Goal: Information Seeking & Learning: Learn about a topic

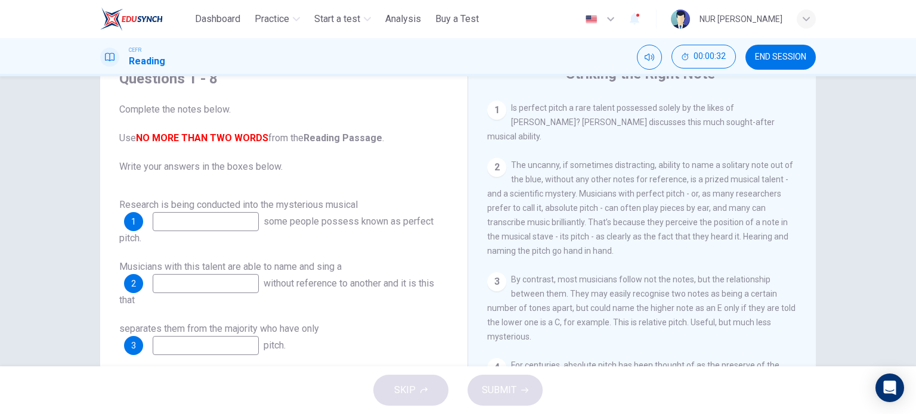
scroll to position [248, 0]
click at [259, 220] on input at bounding box center [206, 221] width 106 height 19
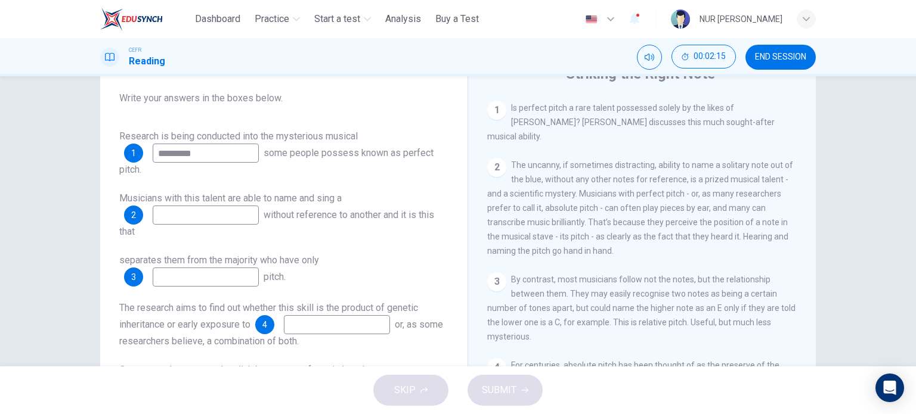
scroll to position [74, 0]
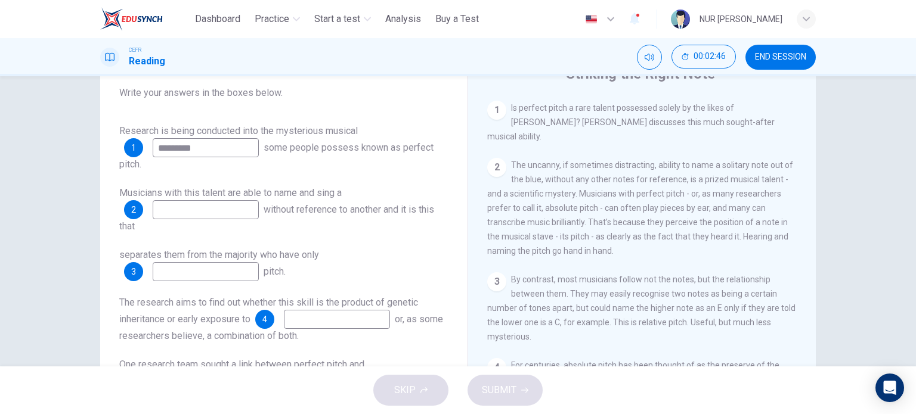
click at [221, 146] on input "*********" at bounding box center [206, 147] width 106 height 19
type input "*"
type input "**********"
click at [250, 205] on input at bounding box center [206, 209] width 106 height 19
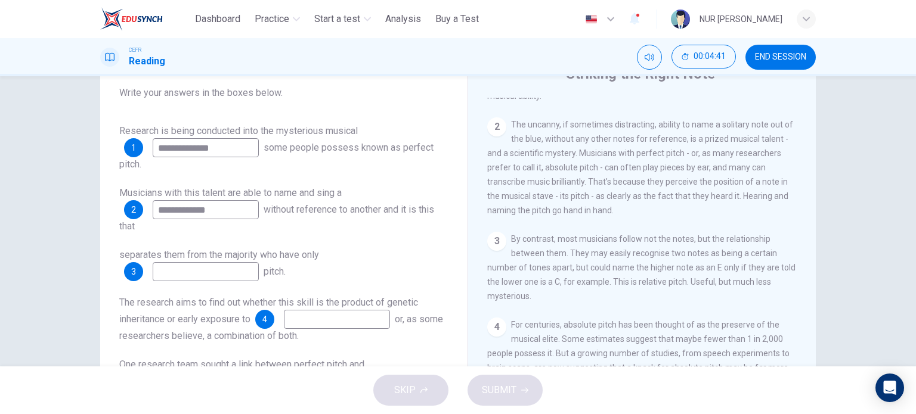
scroll to position [290, 0]
type input "**********"
click at [221, 275] on input at bounding box center [206, 271] width 106 height 19
type input "**********"
drag, startPoint x: 255, startPoint y: 278, endPoint x: 134, endPoint y: 271, distance: 121.3
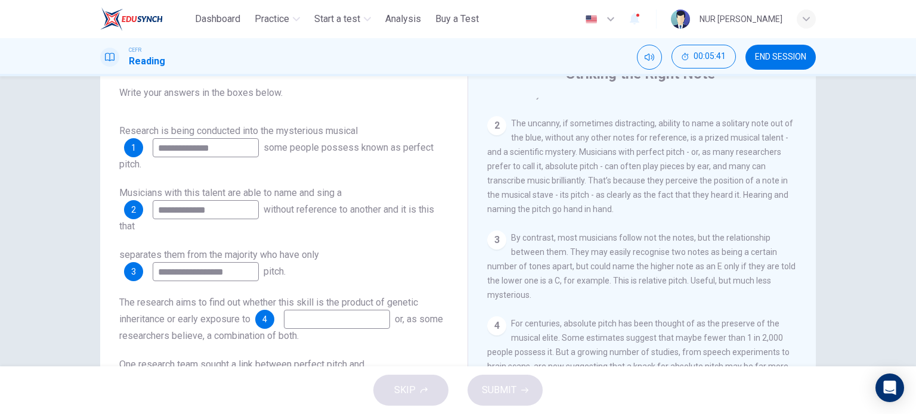
click at [134, 271] on div "**********" at bounding box center [191, 271] width 135 height 19
click at [134, 274] on div "3" at bounding box center [133, 271] width 19 height 19
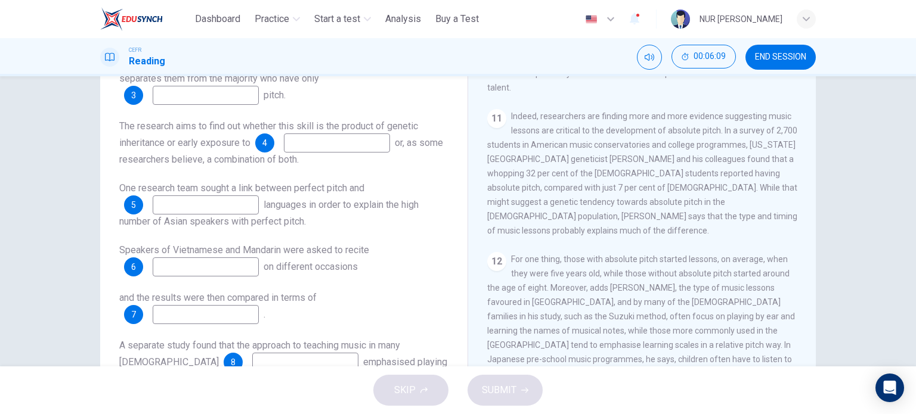
scroll to position [1293, 0]
click at [781, 54] on span "END SESSION" at bounding box center [780, 57] width 51 height 10
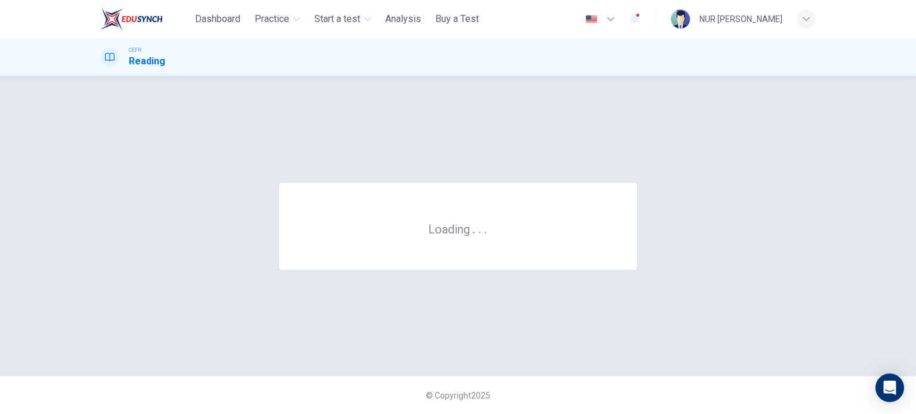
scroll to position [0, 0]
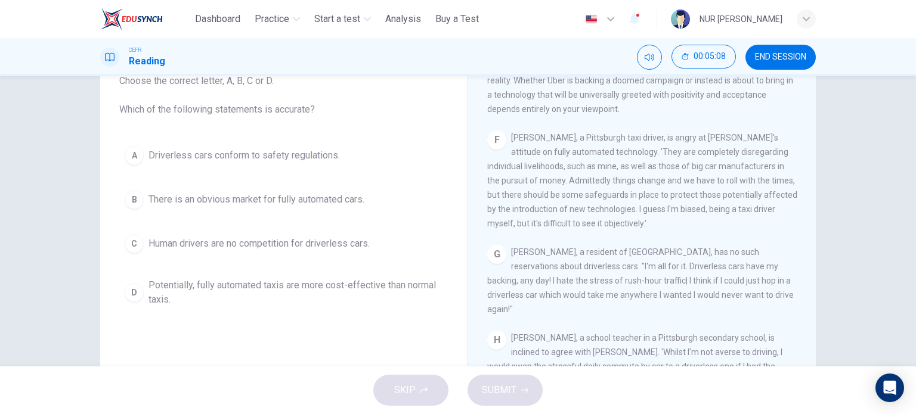
scroll to position [82, 0]
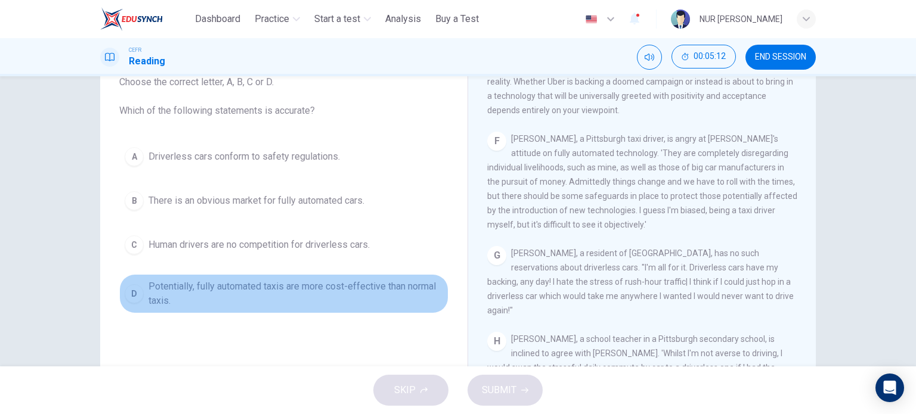
click at [369, 280] on span "Potentially, fully automated taxis are more cost-effective than normal taxis." at bounding box center [295, 294] width 295 height 29
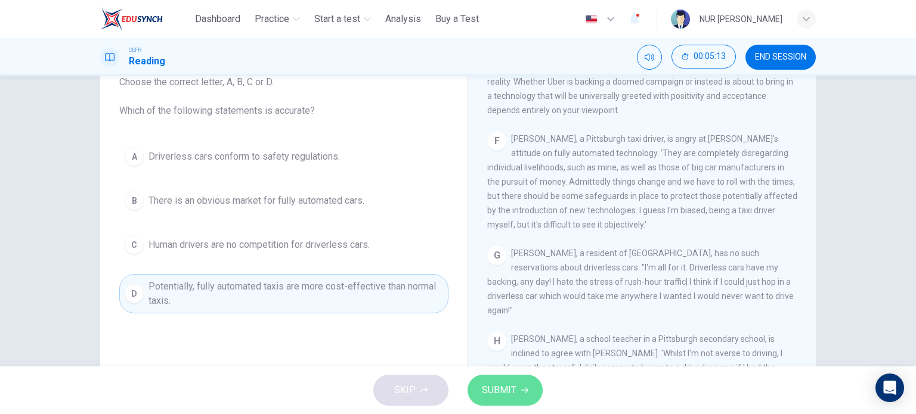
click at [518, 400] on button "SUBMIT" at bounding box center [505, 390] width 75 height 31
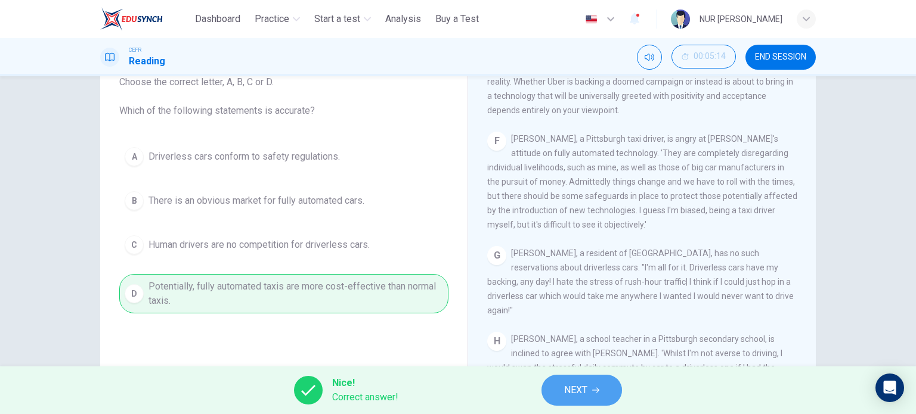
click at [577, 386] on span "NEXT" at bounding box center [575, 390] width 23 height 17
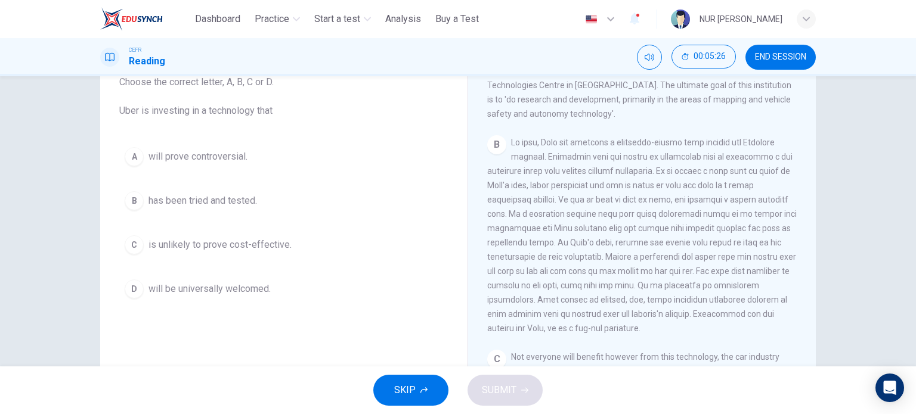
scroll to position [286, 0]
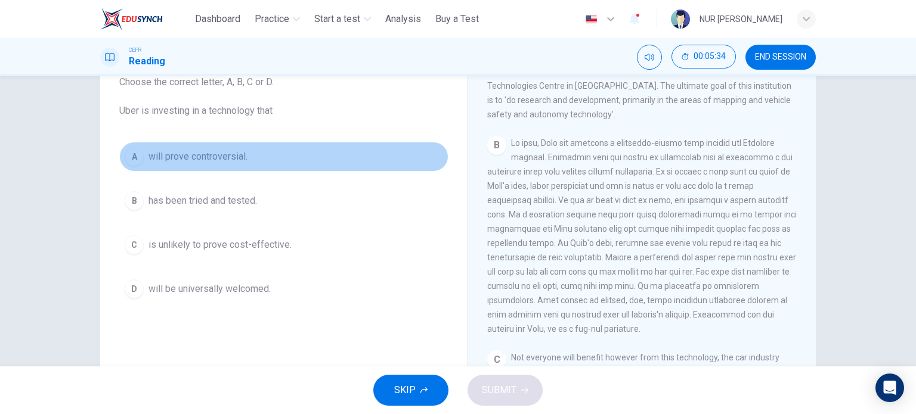
click at [234, 162] on span "will prove controversial." at bounding box center [197, 157] width 99 height 14
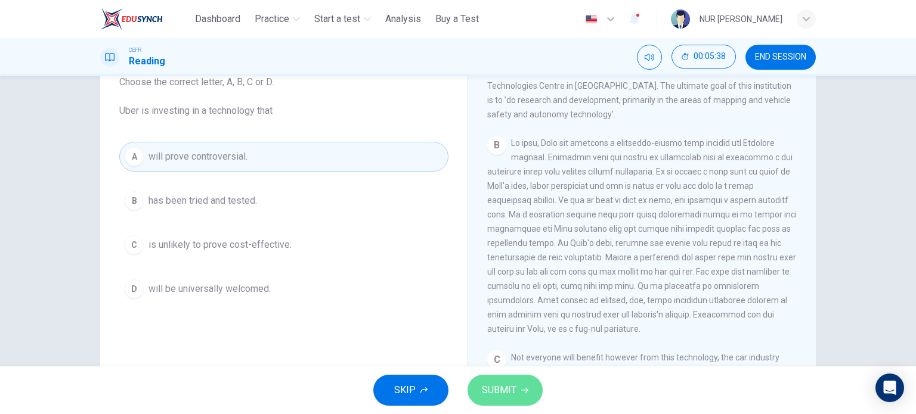
click at [491, 383] on span "SUBMIT" at bounding box center [499, 390] width 35 height 17
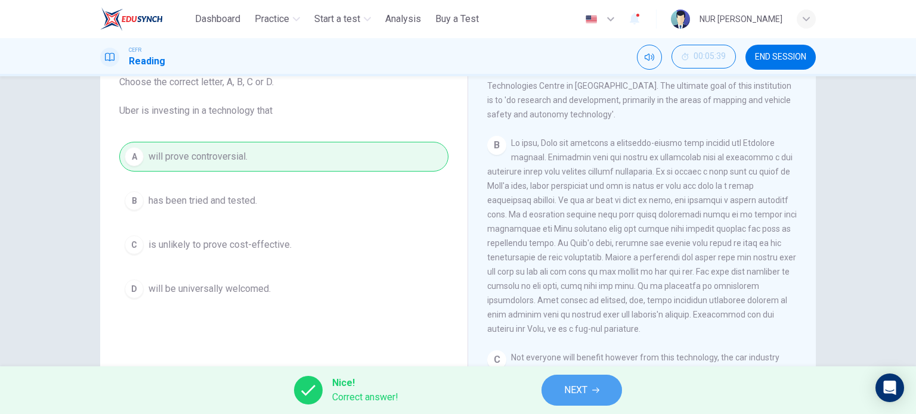
click at [571, 386] on span "NEXT" at bounding box center [575, 390] width 23 height 17
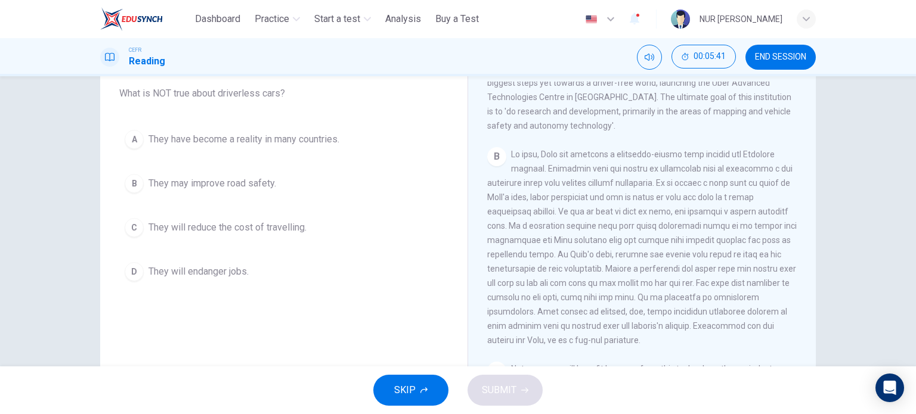
scroll to position [72, 0]
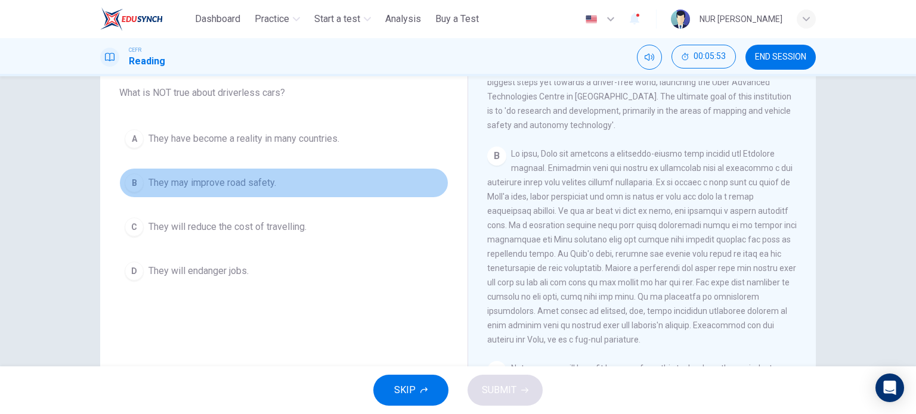
click at [252, 190] on button "B They may improve road safety." at bounding box center [283, 183] width 329 height 30
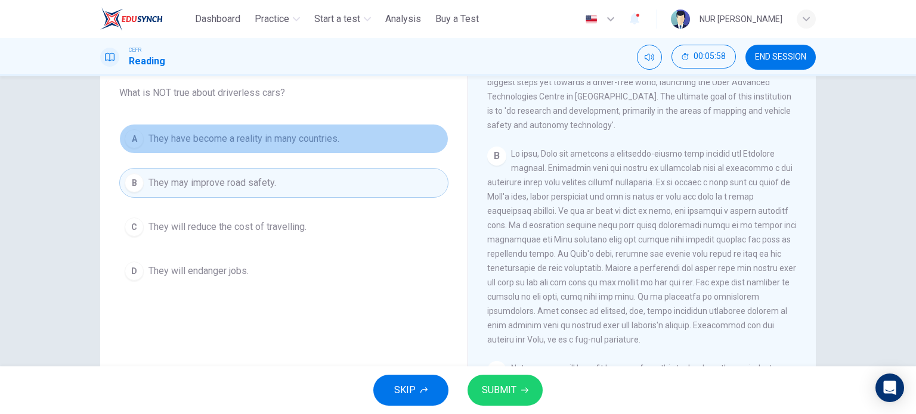
click at [320, 142] on span "They have become a reality in many countries." at bounding box center [243, 139] width 191 height 14
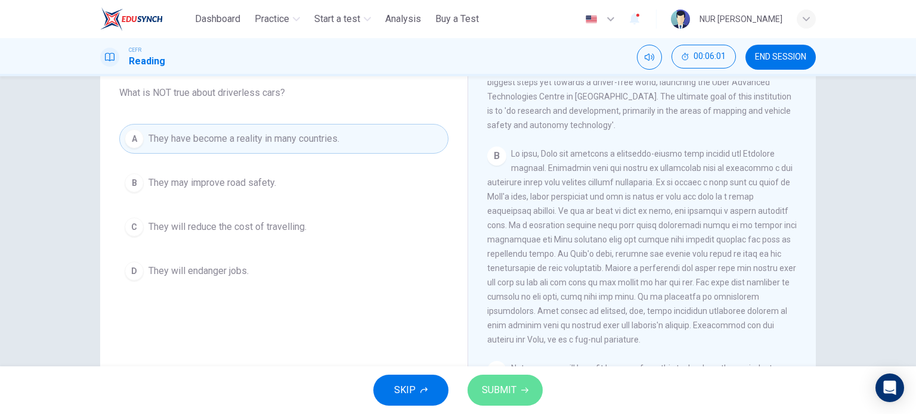
click at [504, 376] on button "SUBMIT" at bounding box center [505, 390] width 75 height 31
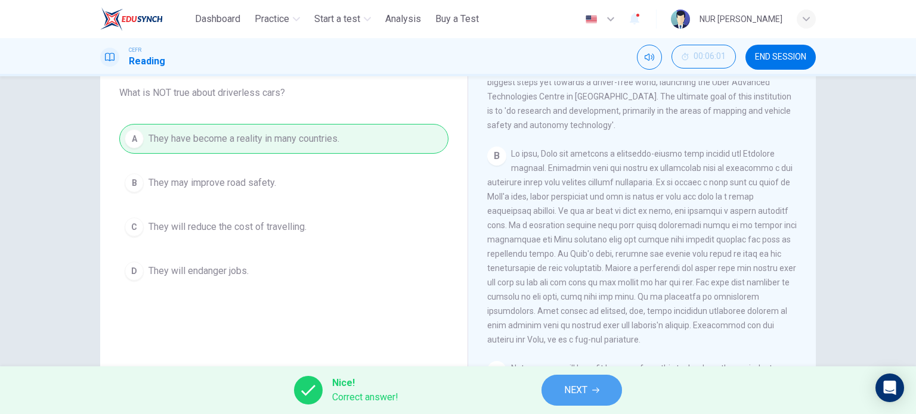
click at [586, 386] on span "NEXT" at bounding box center [575, 390] width 23 height 17
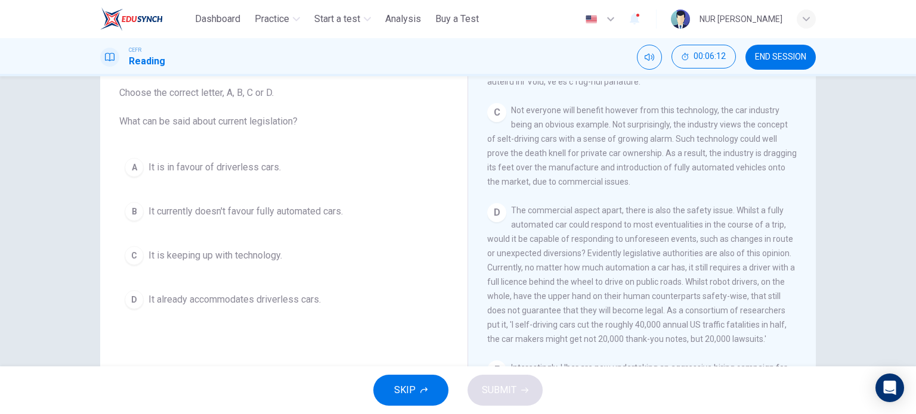
scroll to position [546, 0]
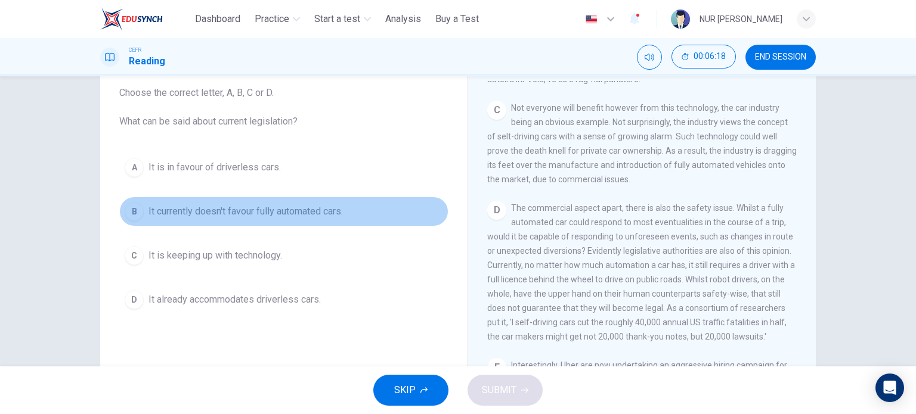
click at [310, 215] on span "It currently doesn't favour fully automated cars." at bounding box center [245, 212] width 194 height 14
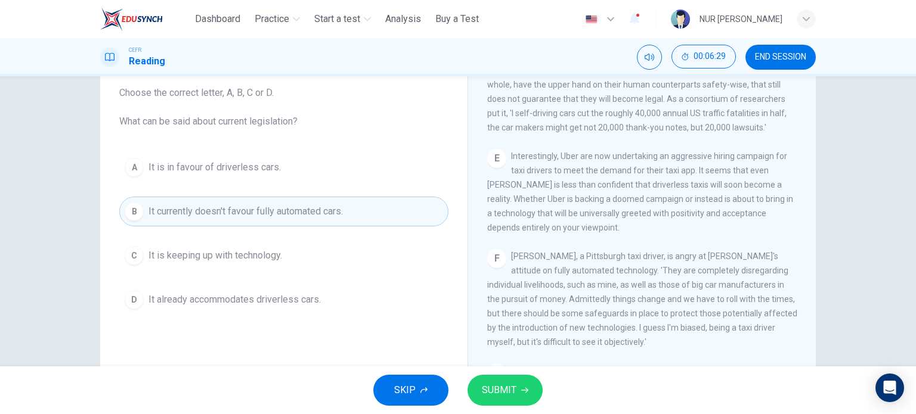
scroll to position [756, 0]
click at [520, 397] on button "SUBMIT" at bounding box center [505, 390] width 75 height 31
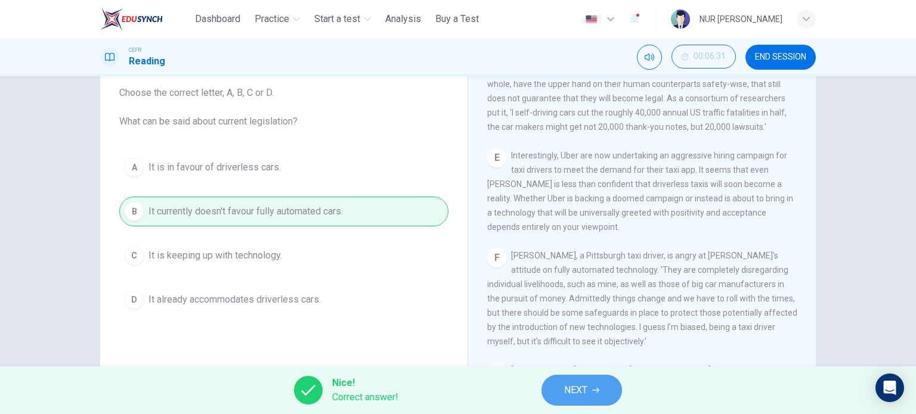
click at [572, 389] on span "NEXT" at bounding box center [575, 390] width 23 height 17
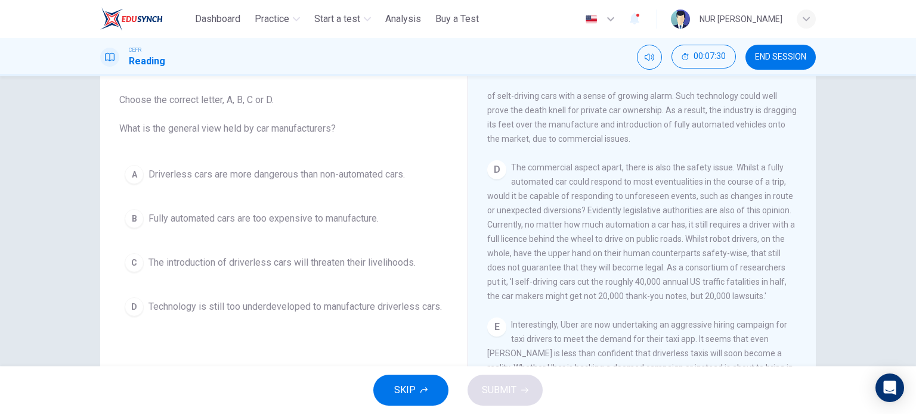
scroll to position [604, 0]
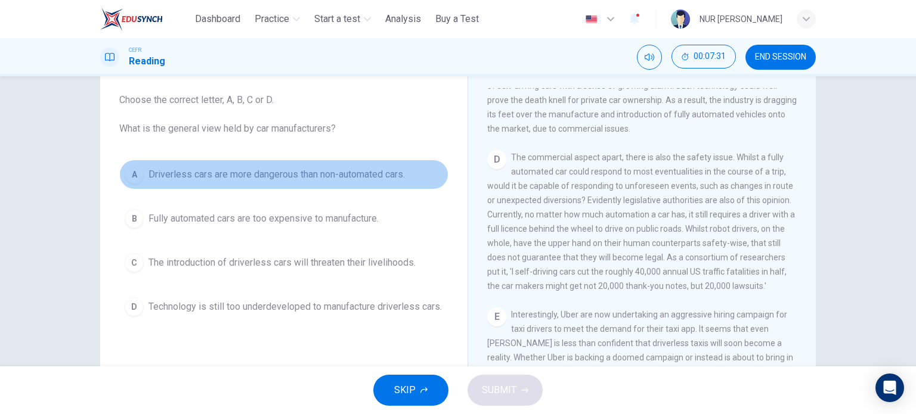
click at [372, 174] on span "Driverless cars are more dangerous than non-automated cars." at bounding box center [276, 175] width 256 height 14
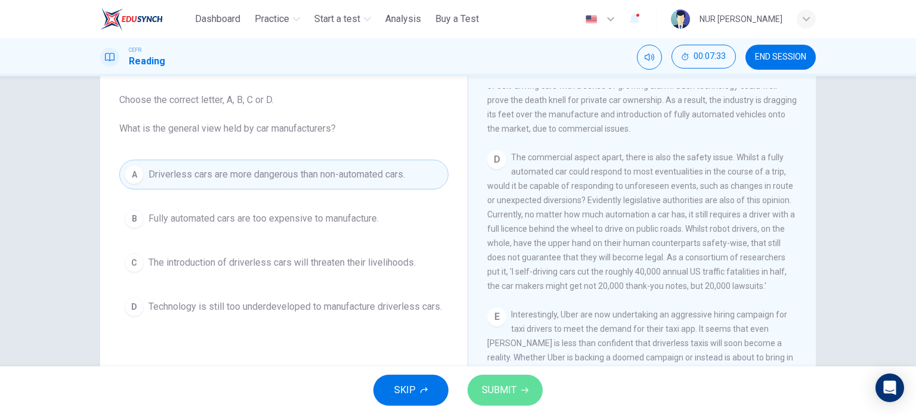
click at [501, 391] on span "SUBMIT" at bounding box center [499, 390] width 35 height 17
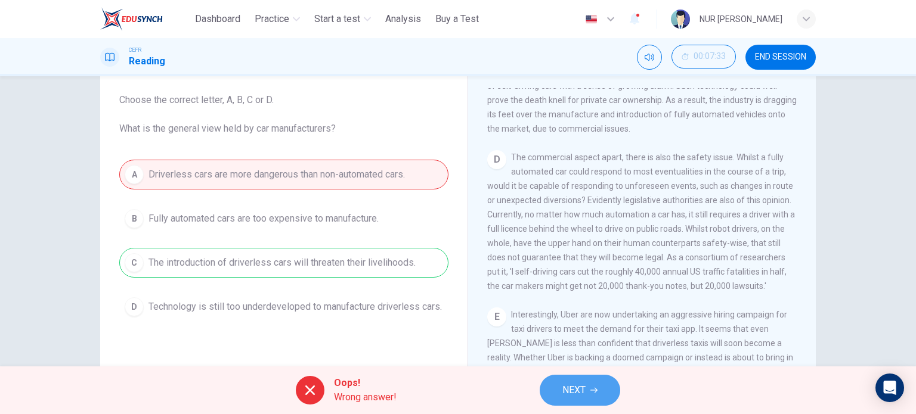
click at [577, 385] on span "NEXT" at bounding box center [573, 390] width 23 height 17
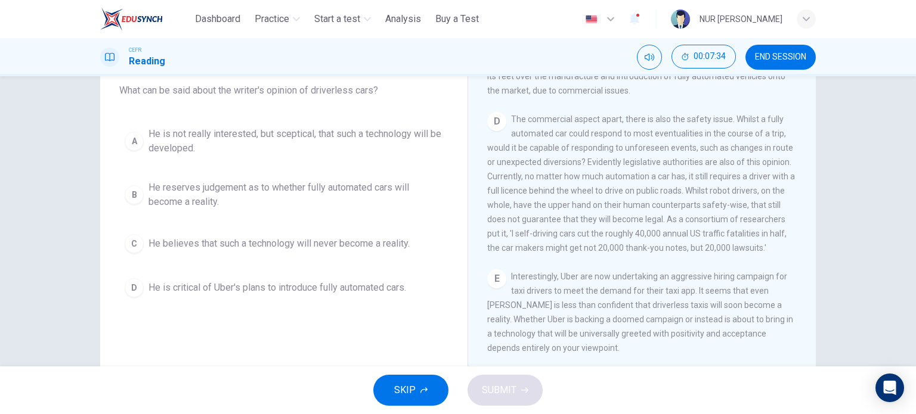
scroll to position [102, 0]
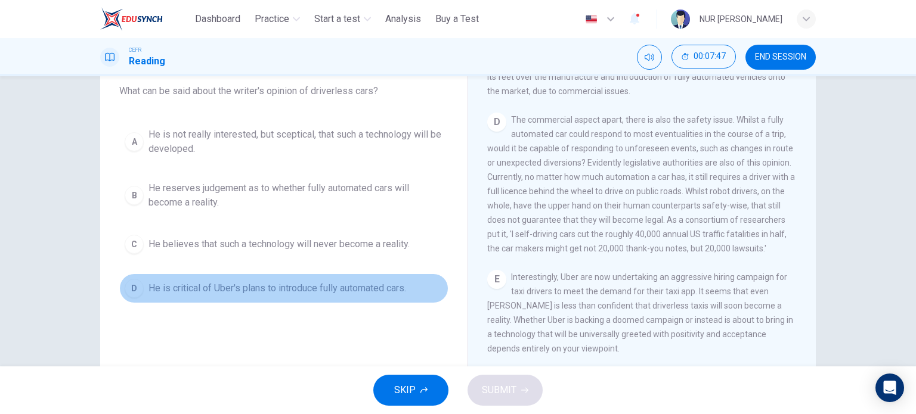
click at [379, 288] on span "He is critical of Uber's plans to introduce fully automated cars." at bounding box center [277, 288] width 258 height 14
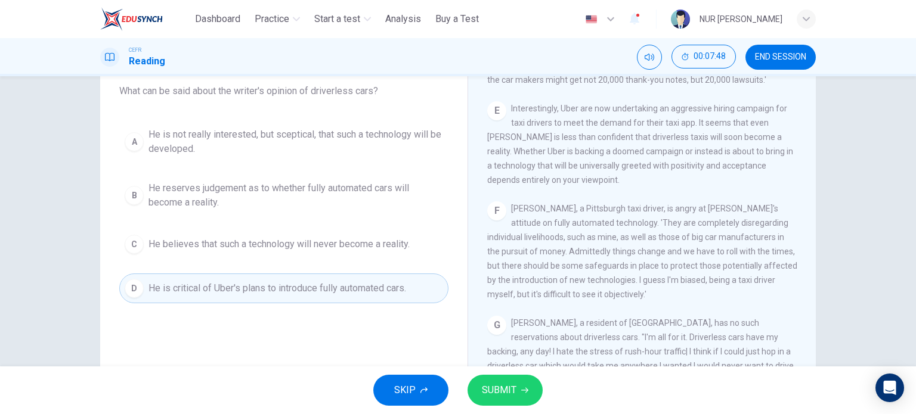
scroll to position [875, 0]
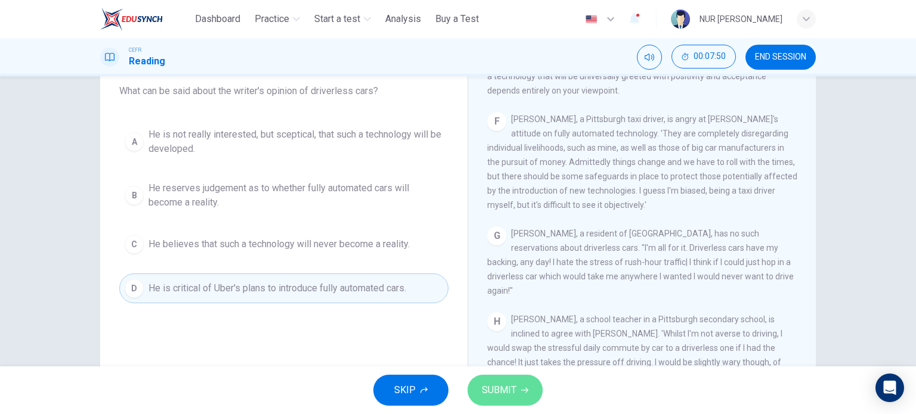
click at [525, 389] on icon "button" at bounding box center [524, 390] width 7 height 5
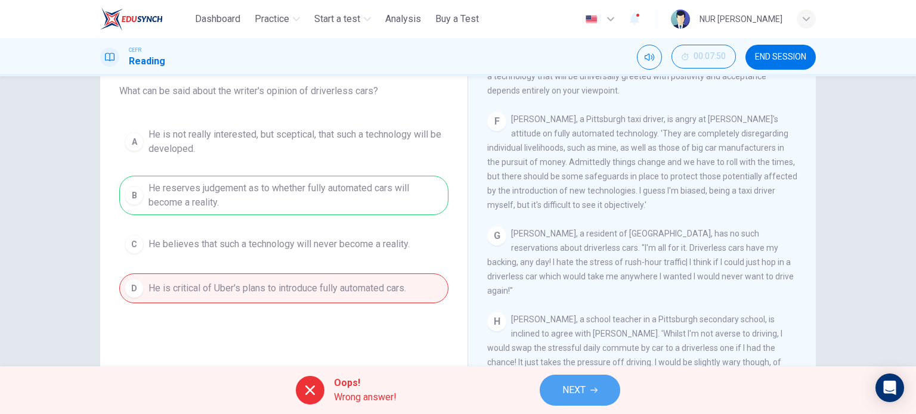
click at [551, 382] on button "NEXT" at bounding box center [580, 390] width 81 height 31
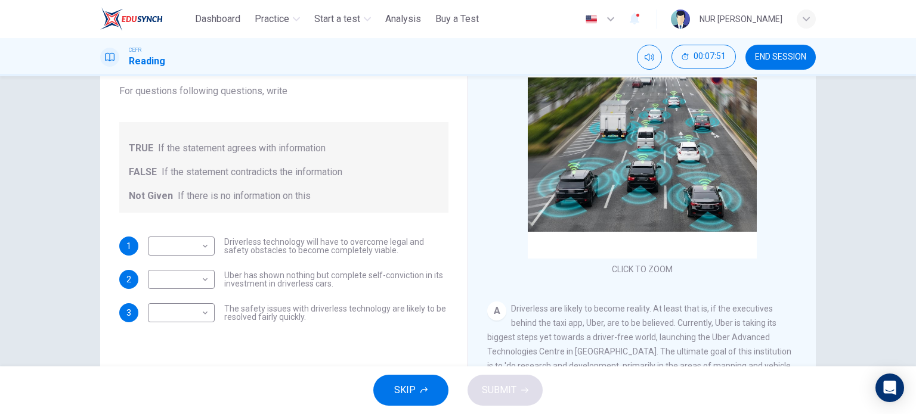
scroll to position [172, 0]
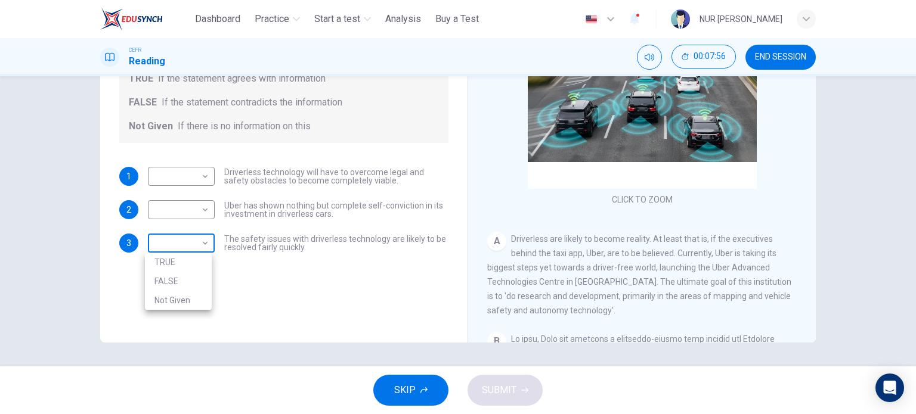
click at [197, 236] on body "This site uses cookies, as explained in our Privacy Policy . If you agree to th…" at bounding box center [458, 207] width 916 height 414
click at [190, 297] on li "Not Given" at bounding box center [178, 300] width 67 height 19
type input "*********"
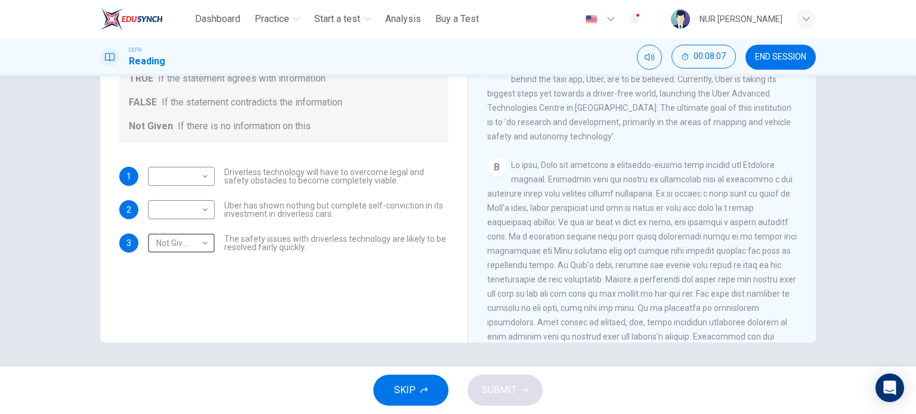
scroll to position [174, 0]
click at [178, 187] on body "This site uses cookies, as explained in our Privacy Policy . If you agree to th…" at bounding box center [458, 207] width 916 height 414
click at [174, 195] on li "TRUE" at bounding box center [178, 195] width 67 height 19
type input "****"
click at [174, 205] on body "This site uses cookies, as explained in our Privacy Policy . If you agree to th…" at bounding box center [458, 207] width 916 height 414
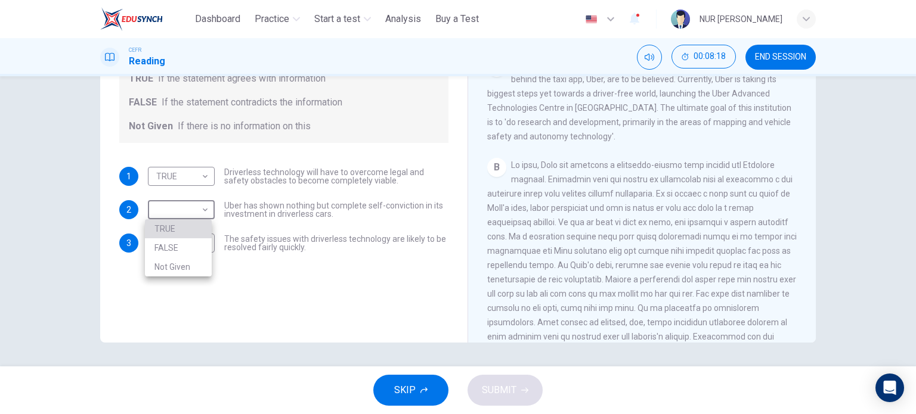
click at [173, 237] on li "TRUE" at bounding box center [178, 228] width 67 height 19
type input "****"
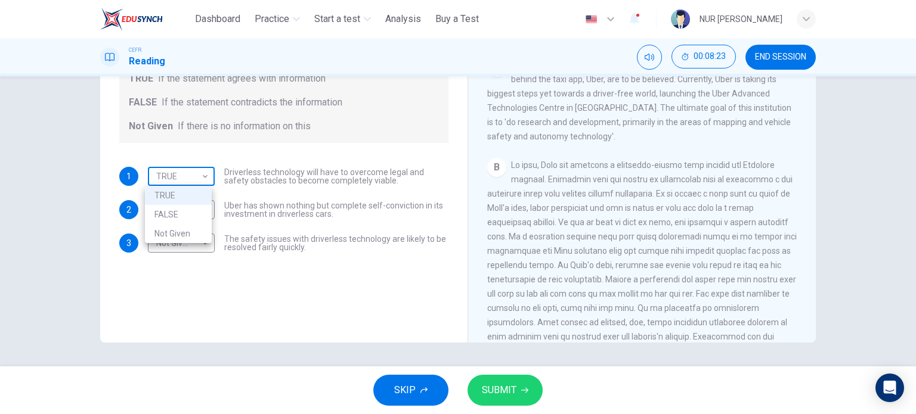
click at [202, 182] on body "This site uses cookies, as explained in our Privacy Policy . If you agree to th…" at bounding box center [458, 207] width 916 height 414
click at [199, 206] on li "FALSE" at bounding box center [178, 214] width 67 height 19
type input "*****"
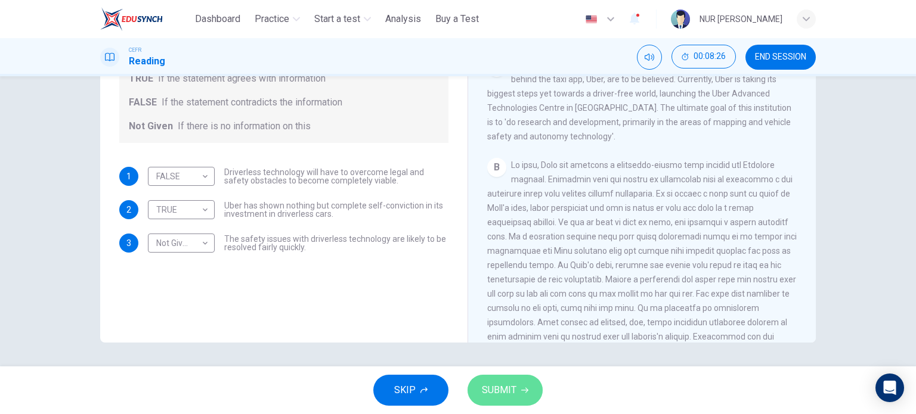
click at [502, 389] on span "SUBMIT" at bounding box center [499, 390] width 35 height 17
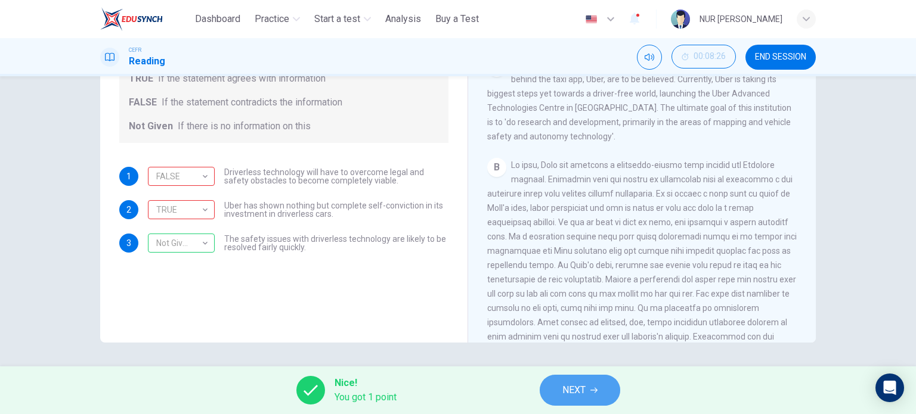
click at [578, 393] on span "NEXT" at bounding box center [573, 390] width 23 height 17
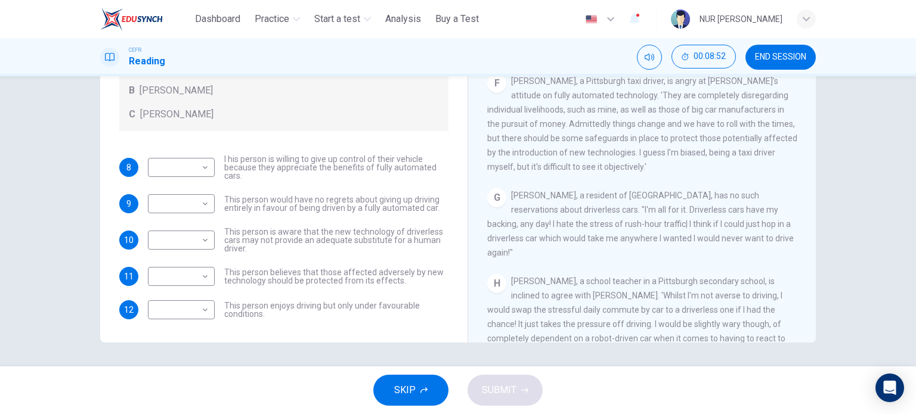
scroll to position [875, 0]
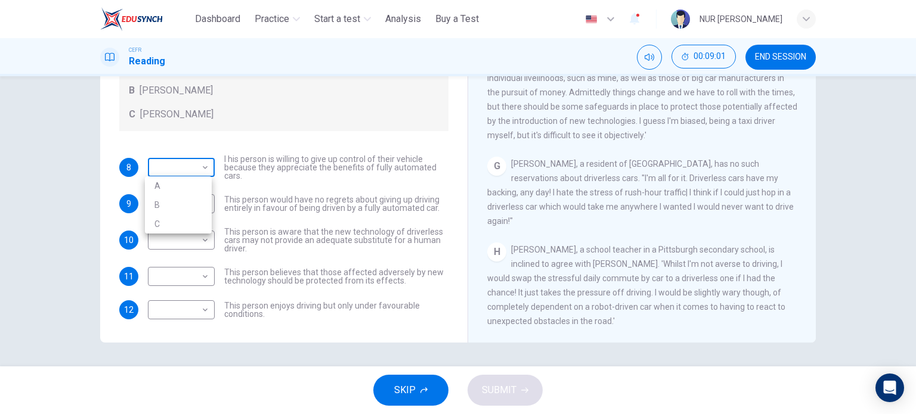
click at [179, 166] on body "This site uses cookies, as explained in our Privacy Policy . If you agree to th…" at bounding box center [458, 207] width 916 height 414
click at [184, 200] on li "B" at bounding box center [178, 205] width 67 height 19
type input "*"
click at [188, 245] on body "This site uses cookies, as explained in our Privacy Policy . If you agree to th…" at bounding box center [458, 207] width 916 height 414
click at [196, 298] on li "C" at bounding box center [178, 296] width 67 height 19
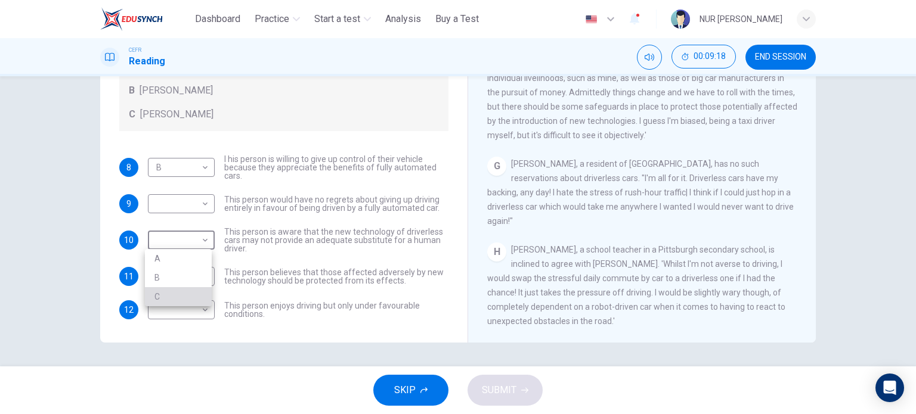
type input "*"
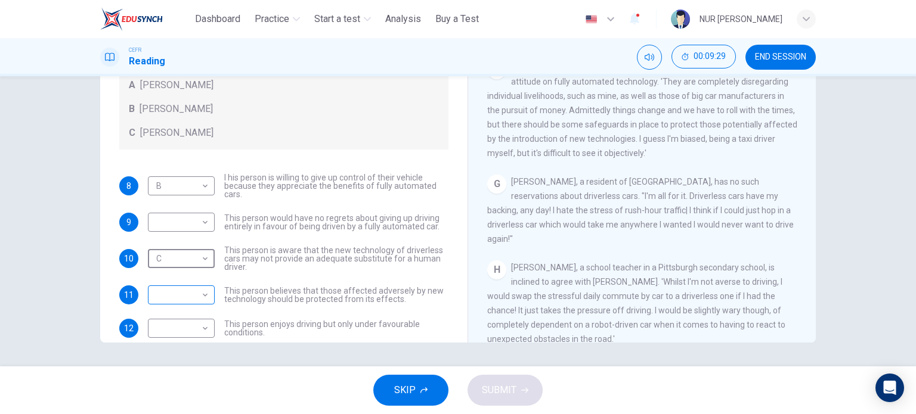
scroll to position [21, 0]
click at [197, 290] on body "This site uses cookies, as explained in our Privacy Policy . If you agree to th…" at bounding box center [458, 207] width 916 height 414
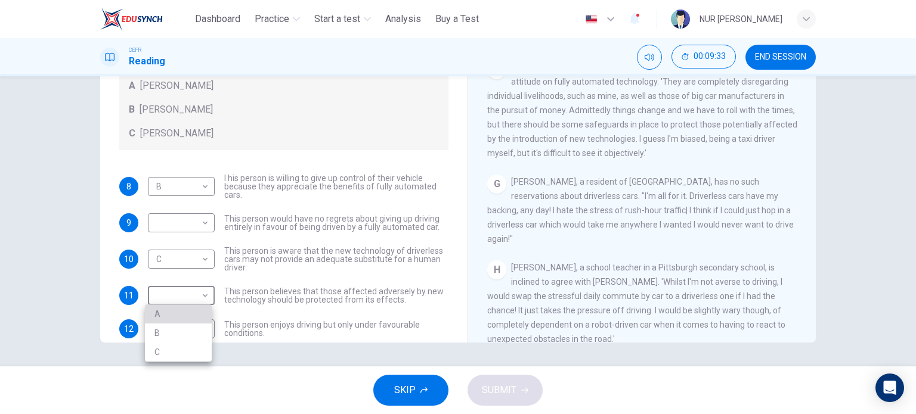
click at [191, 312] on li "A" at bounding box center [178, 314] width 67 height 19
type input "*"
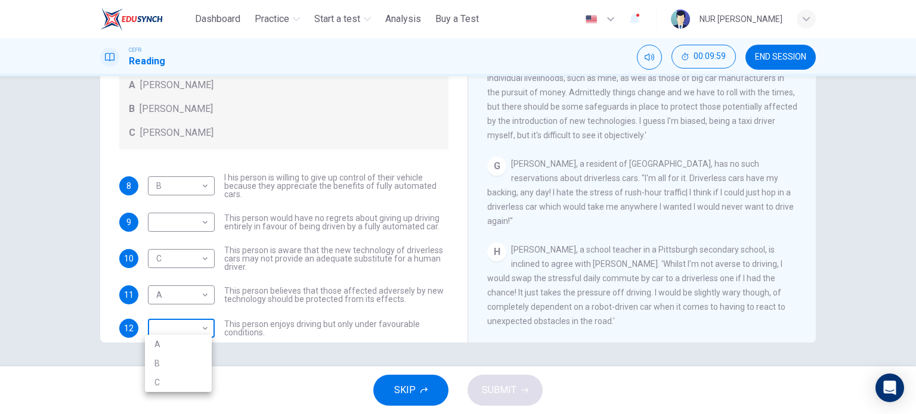
scroll to position [24, 0]
click at [191, 326] on body "This site uses cookies, as explained in our Privacy Policy . If you agree to th…" at bounding box center [458, 207] width 916 height 414
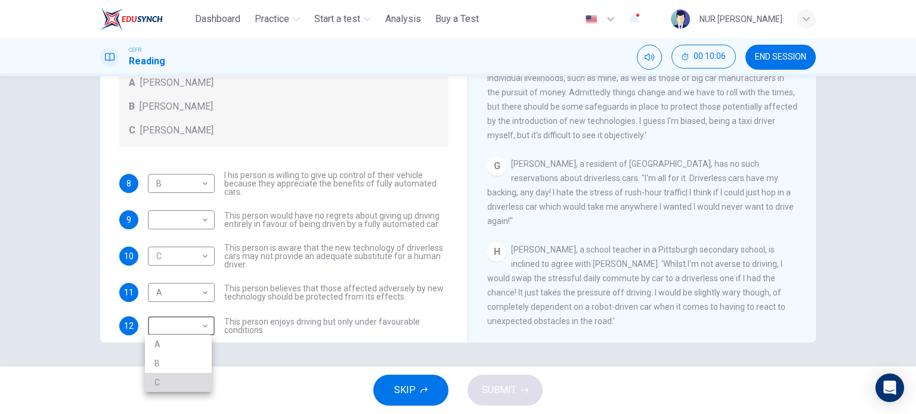
click at [179, 387] on li "C" at bounding box center [178, 382] width 67 height 19
type input "*"
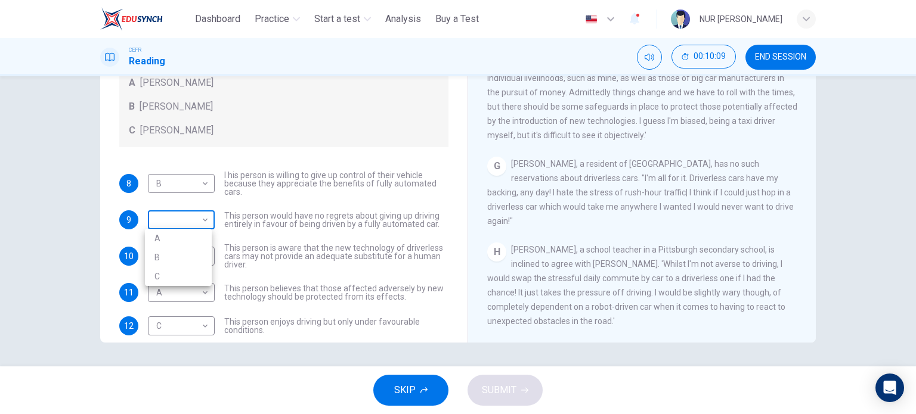
click at [194, 223] on body "This site uses cookies, as explained in our Privacy Policy . If you agree to th…" at bounding box center [458, 207] width 916 height 414
click at [188, 252] on li "B" at bounding box center [178, 257] width 67 height 19
type input "*"
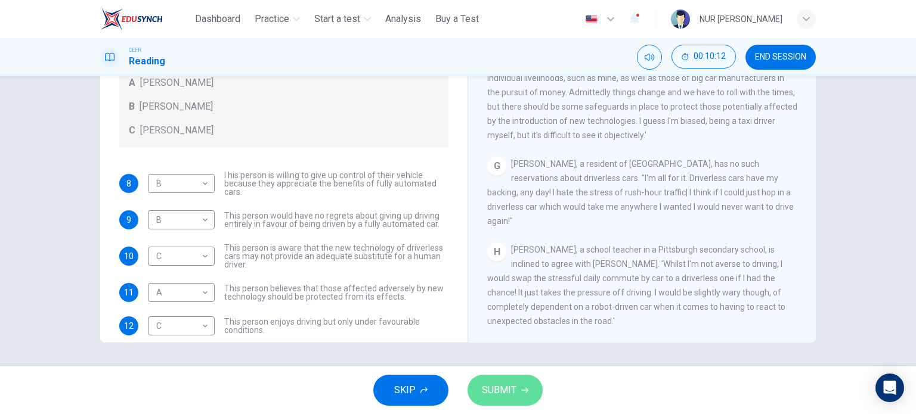
click at [508, 395] on span "SUBMIT" at bounding box center [499, 390] width 35 height 17
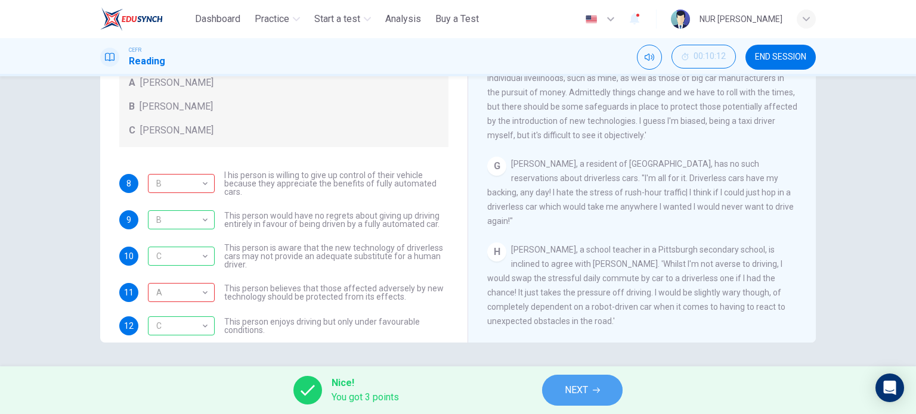
click at [580, 405] on button "NEXT" at bounding box center [582, 390] width 81 height 31
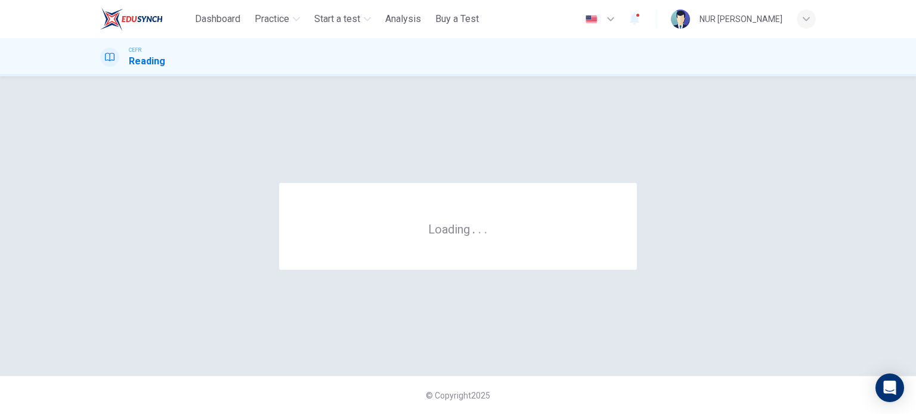
scroll to position [0, 0]
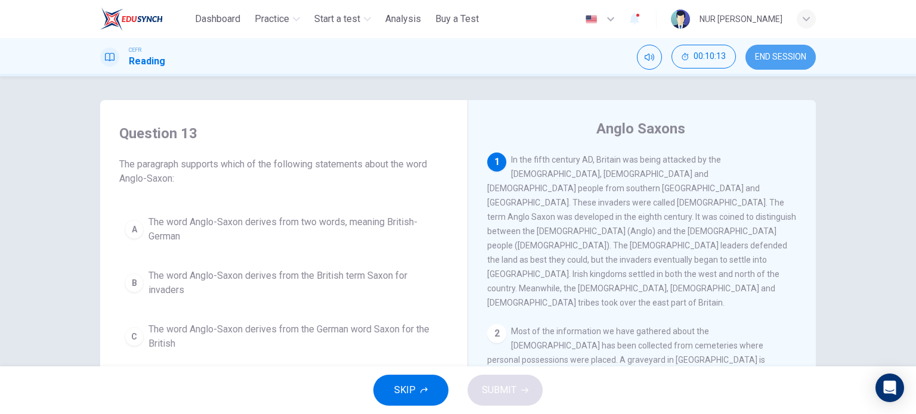
click at [779, 55] on span "END SESSION" at bounding box center [780, 57] width 51 height 10
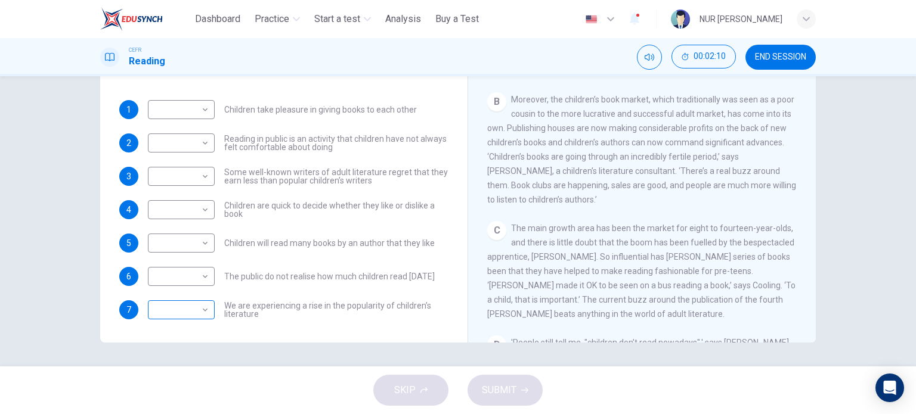
scroll to position [115, 0]
click at [150, 310] on body "This site uses cookies, as explained in our Privacy Policy . If you agree to th…" at bounding box center [458, 207] width 916 height 414
click at [155, 314] on li "A" at bounding box center [178, 319] width 67 height 19
type input "*"
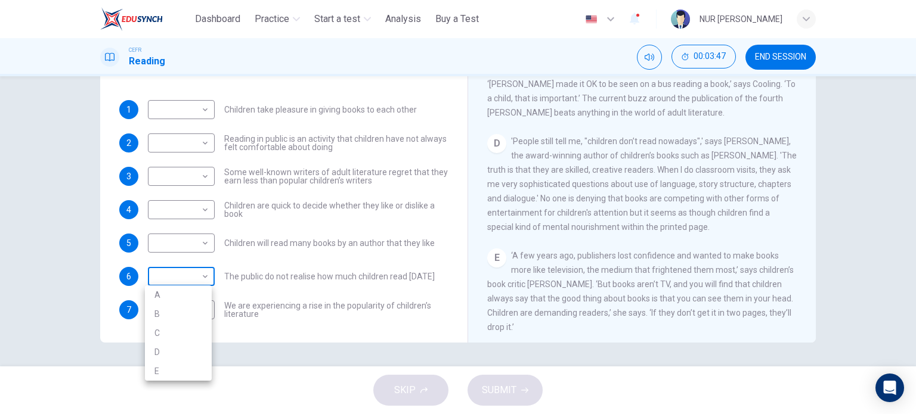
click at [181, 288] on body "This site uses cookies, as explained in our Privacy Policy . If you agree to th…" at bounding box center [458, 207] width 916 height 414
click at [181, 306] on li "B" at bounding box center [178, 314] width 67 height 19
type input "*"
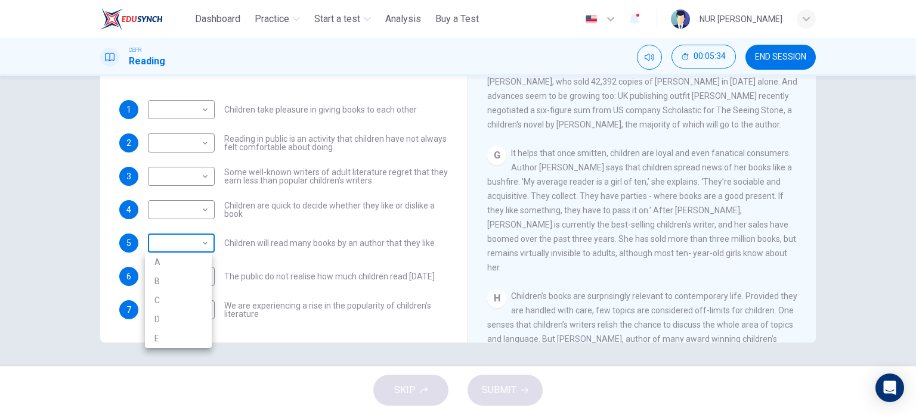
click at [193, 250] on body "This site uses cookies, as explained in our Privacy Policy . If you agree to th…" at bounding box center [458, 207] width 916 height 414
click at [191, 317] on li "D" at bounding box center [178, 319] width 67 height 19
type input "*"
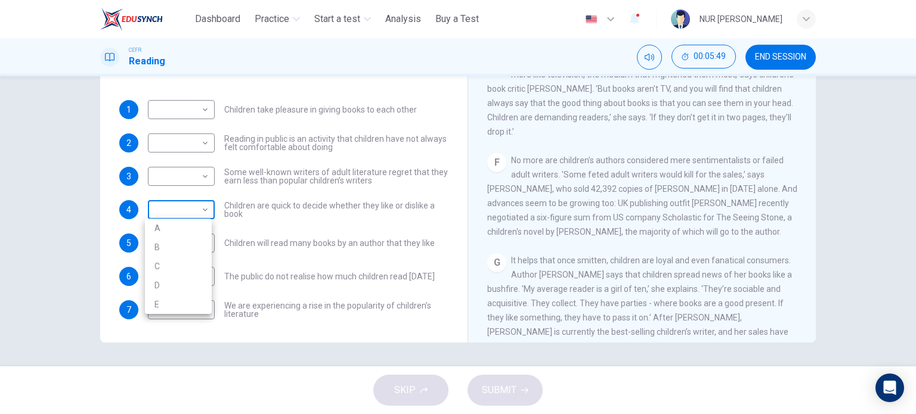
click at [194, 217] on body "This site uses cookies, as explained in our Privacy Policy . If you agree to th…" at bounding box center [458, 207] width 916 height 414
click at [189, 271] on li "C" at bounding box center [178, 266] width 67 height 19
type input "*"
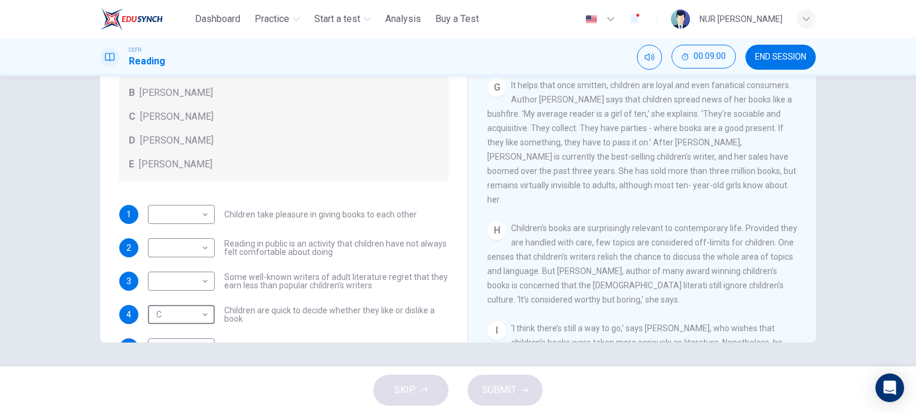
scroll to position [797, 0]
click at [194, 218] on body "This site uses cookies, as explained in our Privacy Policy . If you agree to th…" at bounding box center [458, 207] width 916 height 414
click at [181, 290] on li "D" at bounding box center [178, 290] width 67 height 19
type input "*"
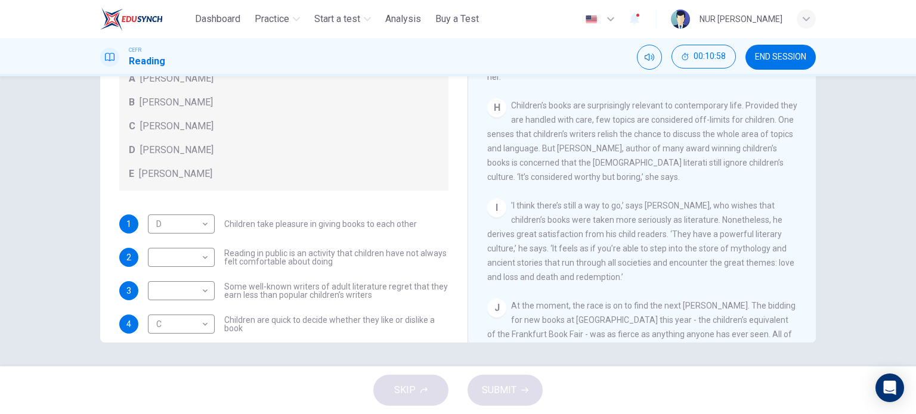
scroll to position [115, 0]
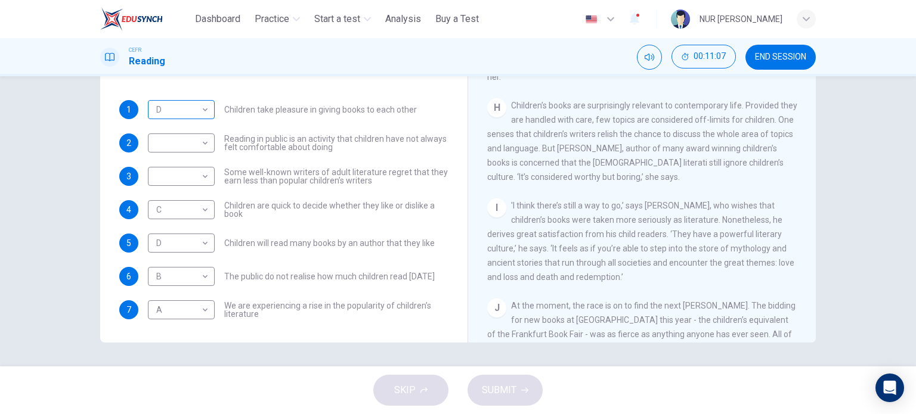
click at [199, 116] on body "This site uses cookies, as explained in our Privacy Policy . If you agree to th…" at bounding box center [458, 207] width 916 height 414
click at [199, 116] on div at bounding box center [458, 207] width 916 height 414
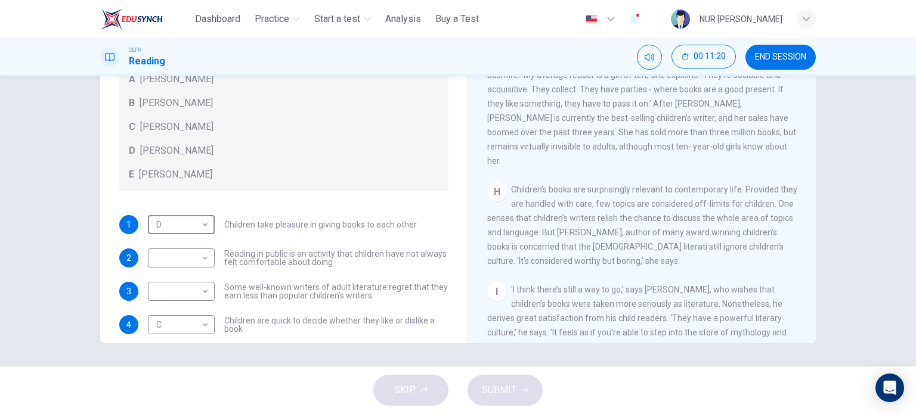
scroll to position [850, 0]
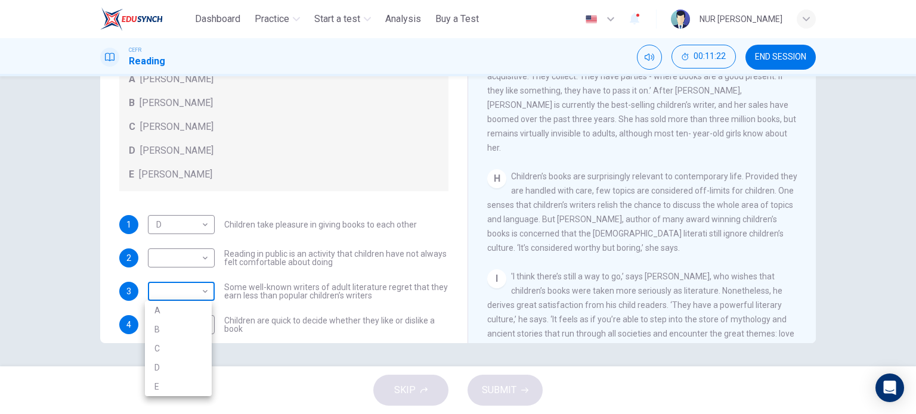
click at [203, 290] on body "This site uses cookies, as explained in our Privacy Policy . If you agree to th…" at bounding box center [458, 207] width 916 height 414
click at [193, 388] on li "E" at bounding box center [178, 386] width 67 height 19
type input "*"
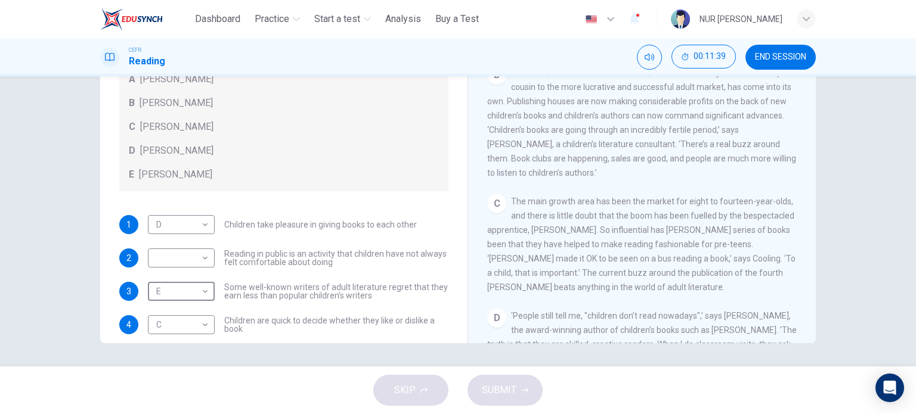
scroll to position [253, 0]
click at [190, 248] on body "This site uses cookies, as explained in our Privacy Policy . If you agree to th…" at bounding box center [458, 207] width 916 height 414
click at [190, 280] on li "A" at bounding box center [178, 277] width 67 height 19
type input "*"
click at [508, 383] on span "SUBMIT" at bounding box center [499, 390] width 35 height 17
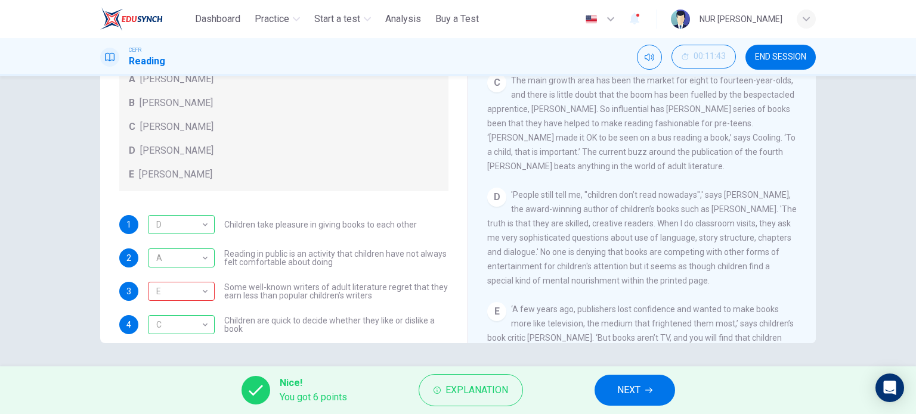
scroll to position [372, 0]
click at [640, 394] on span "NEXT" at bounding box center [628, 390] width 23 height 17
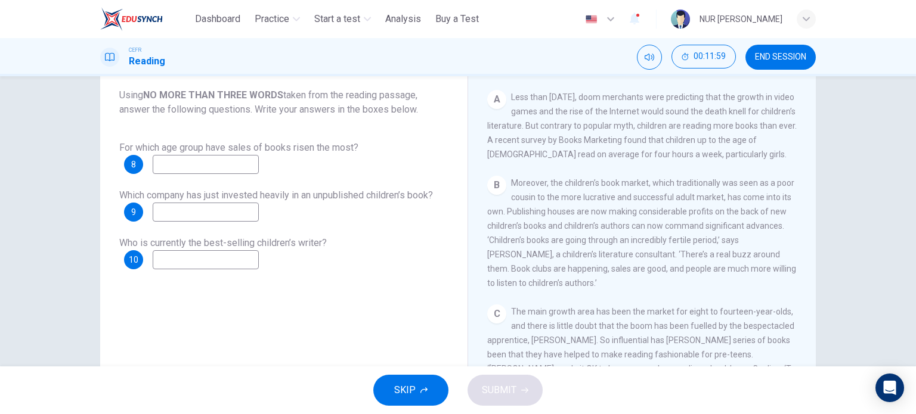
scroll to position [245, 0]
click at [259, 166] on input at bounding box center [206, 164] width 106 height 19
type input "**********"
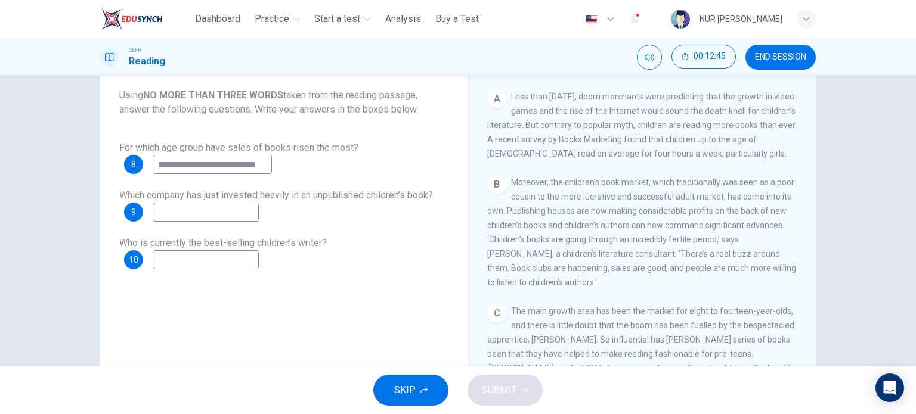
click at [251, 210] on input at bounding box center [206, 212] width 106 height 19
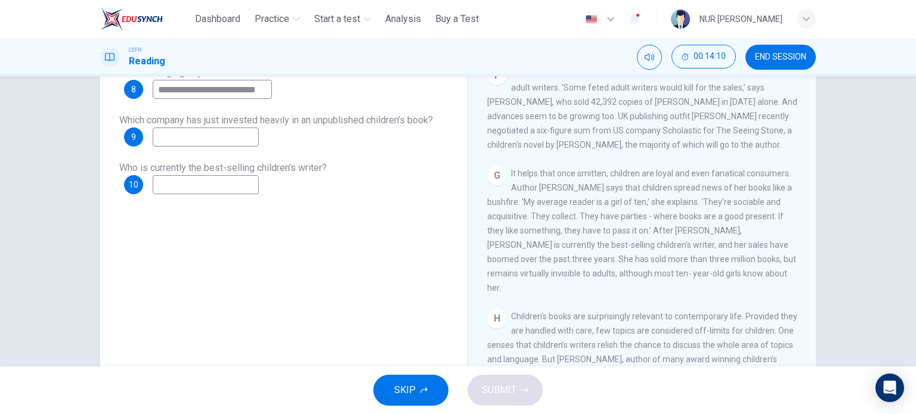
scroll to position [731, 0]
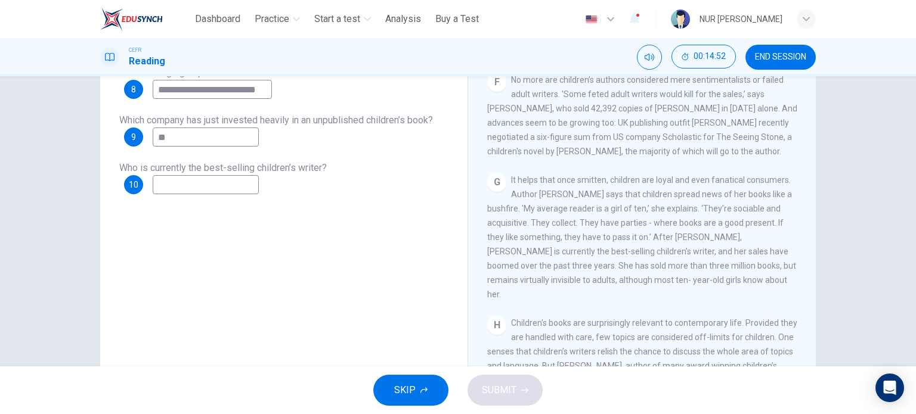
type input "*"
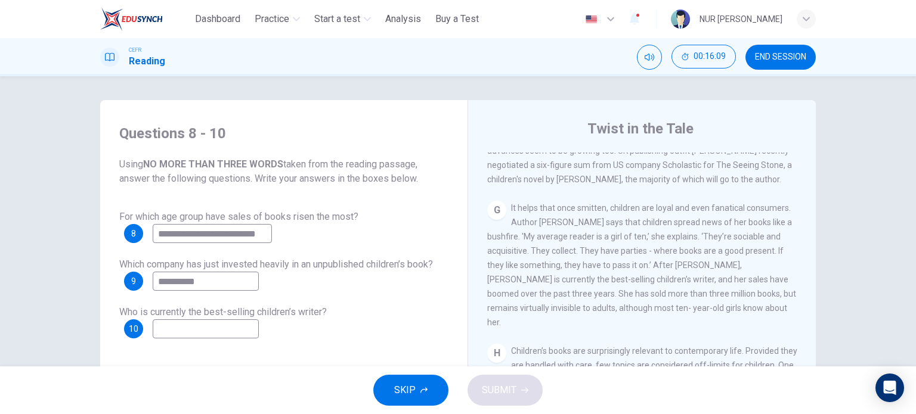
scroll to position [847, 0]
type input "**********"
click at [219, 330] on input at bounding box center [206, 329] width 106 height 19
type input "**********"
click at [516, 392] on button "SUBMIT" at bounding box center [505, 390] width 75 height 31
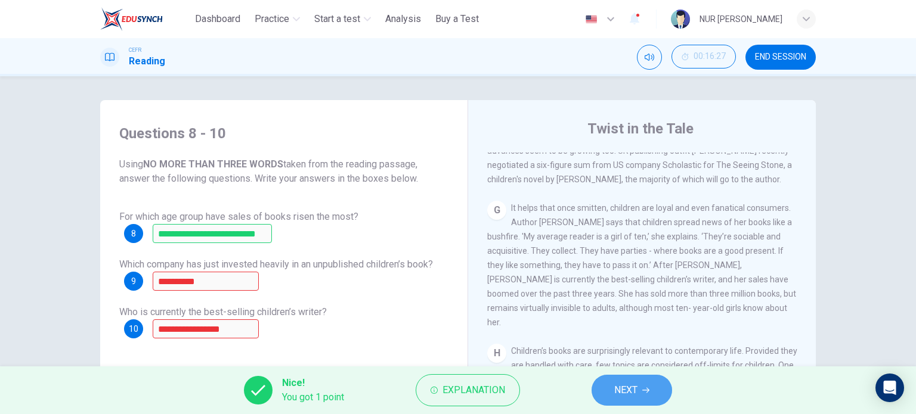
click at [639, 394] on button "NEXT" at bounding box center [632, 390] width 81 height 31
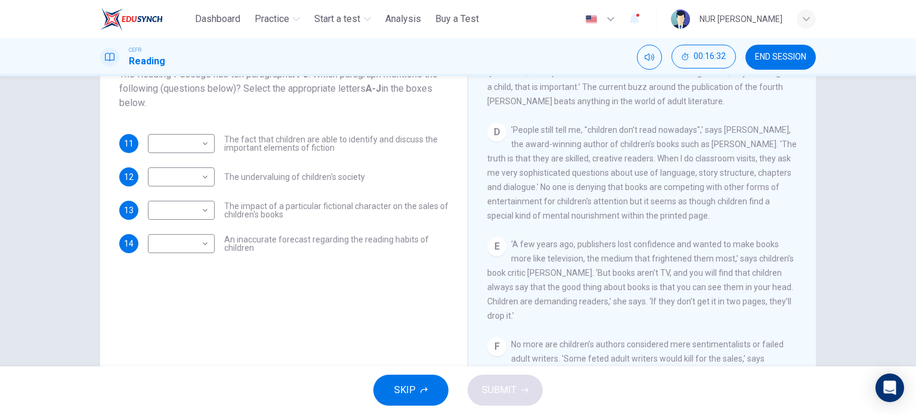
scroll to position [533, 0]
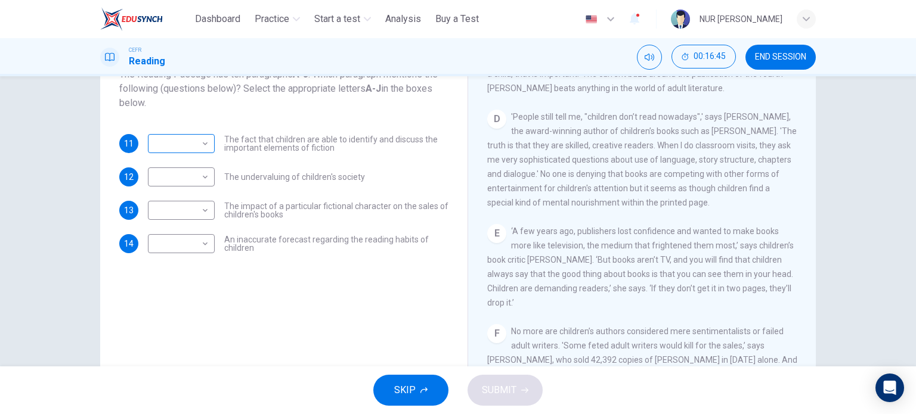
click at [203, 147] on body "This site uses cookies, as explained in our Privacy Policy . If you agree to th…" at bounding box center [458, 207] width 916 height 414
click at [175, 218] on li "D" at bounding box center [178, 220] width 67 height 19
type input "*"
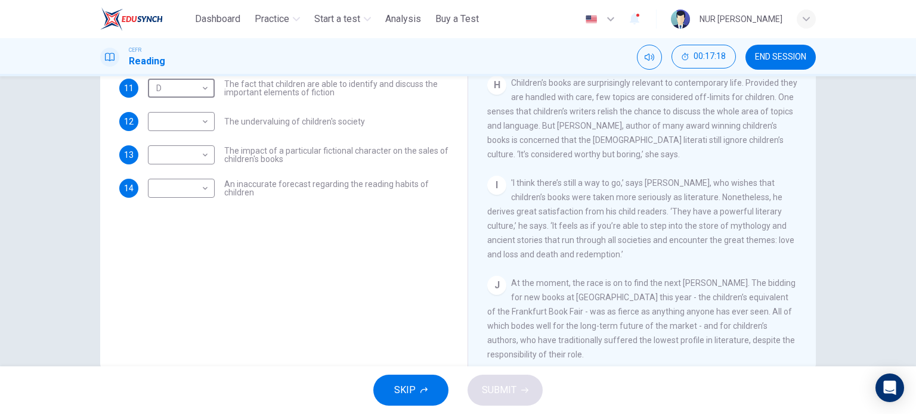
scroll to position [964, 0]
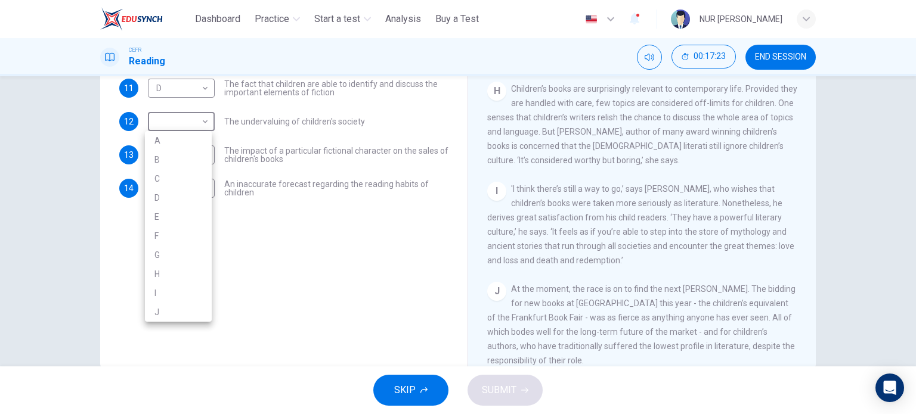
drag, startPoint x: 177, startPoint y: 135, endPoint x: 165, endPoint y: 272, distance: 137.1
click at [165, 272] on body "This site uses cookies, as explained in our Privacy Policy . If you agree to th…" at bounding box center [458, 207] width 916 height 414
click at [165, 272] on li "H" at bounding box center [178, 274] width 67 height 19
type input "*"
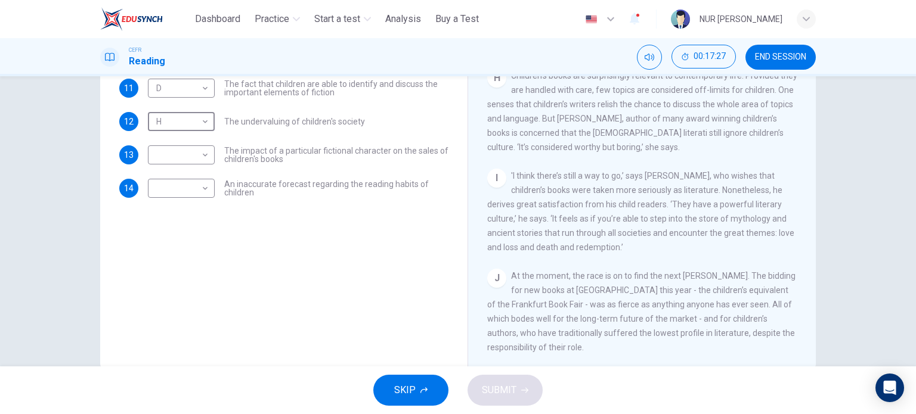
scroll to position [991, 0]
click at [184, 153] on body "This site uses cookies, as explained in our Privacy Policy . If you agree to th…" at bounding box center [458, 207] width 916 height 414
click at [176, 348] on li "J" at bounding box center [178, 345] width 67 height 19
type input "*"
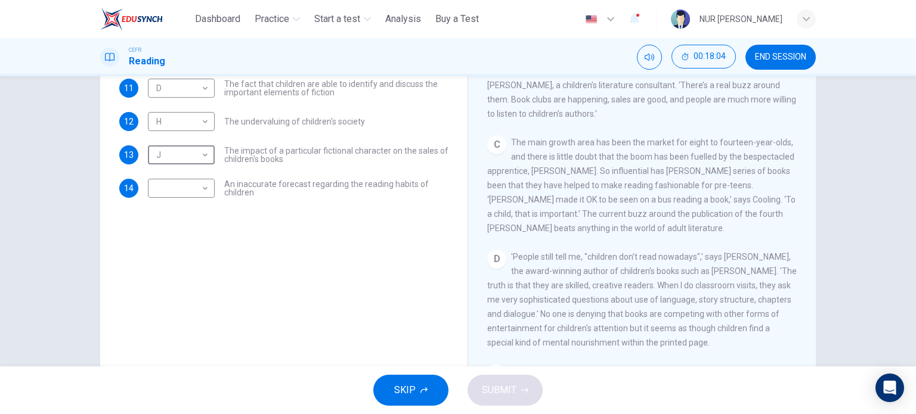
scroll to position [336, 0]
click at [173, 197] on body "This site uses cookies, as explained in our Privacy Policy . If you agree to th…" at bounding box center [458, 207] width 916 height 414
click at [166, 263] on li "D" at bounding box center [178, 264] width 67 height 19
type input "*"
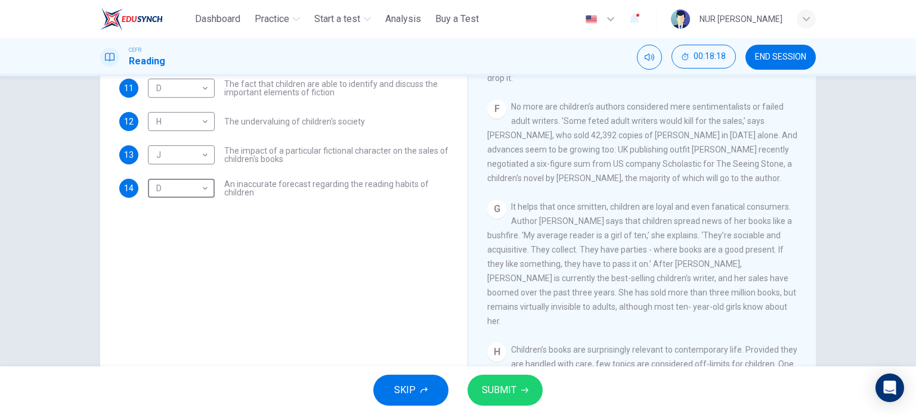
scroll to position [704, 0]
click at [521, 389] on icon "button" at bounding box center [524, 390] width 7 height 7
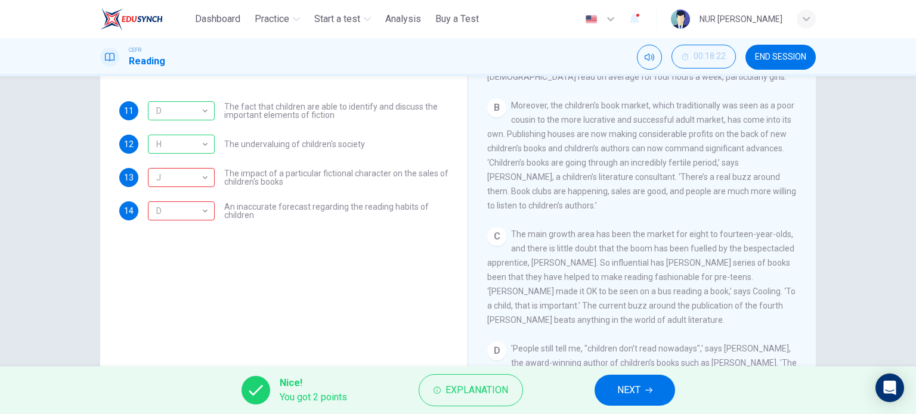
scroll to position [268, 0]
click at [782, 51] on button "END SESSION" at bounding box center [780, 57] width 70 height 25
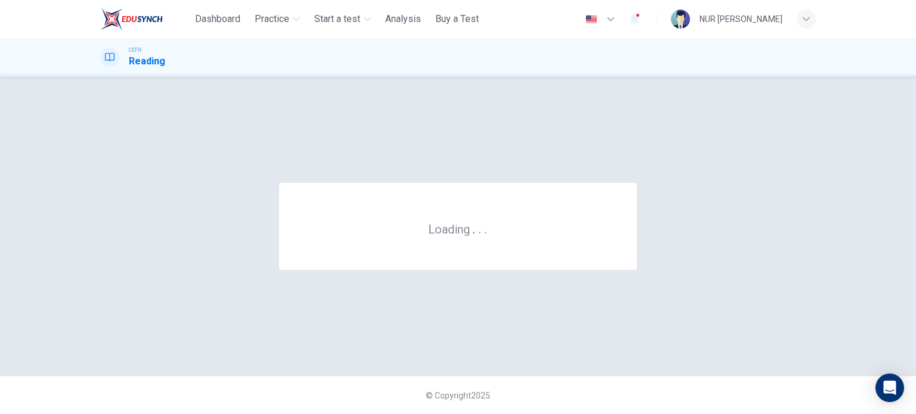
scroll to position [0, 0]
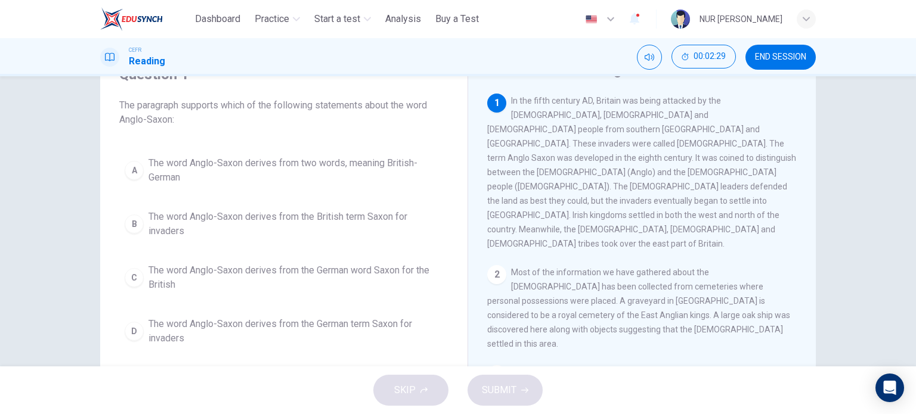
scroll to position [58, 0]
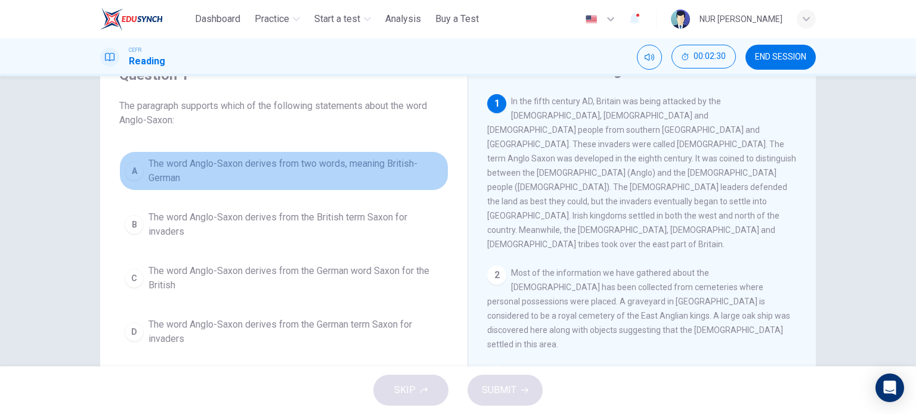
click at [326, 185] on span "The word Anglo-Saxon derives from two words, meaning British-German" at bounding box center [295, 171] width 295 height 29
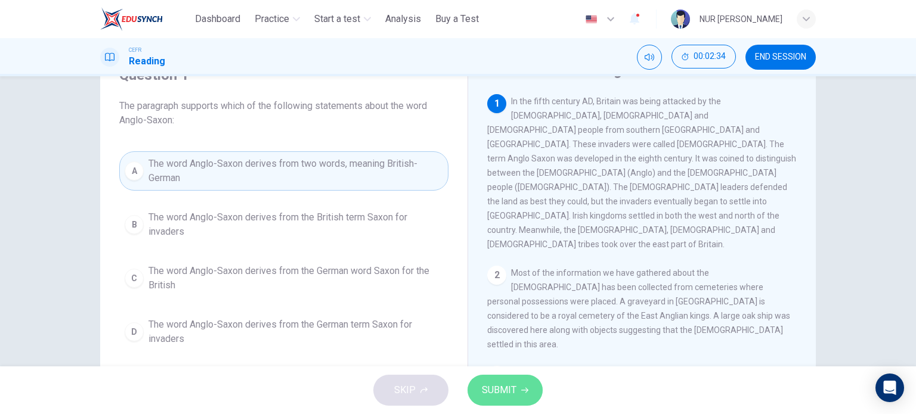
click at [501, 394] on span "SUBMIT" at bounding box center [499, 390] width 35 height 17
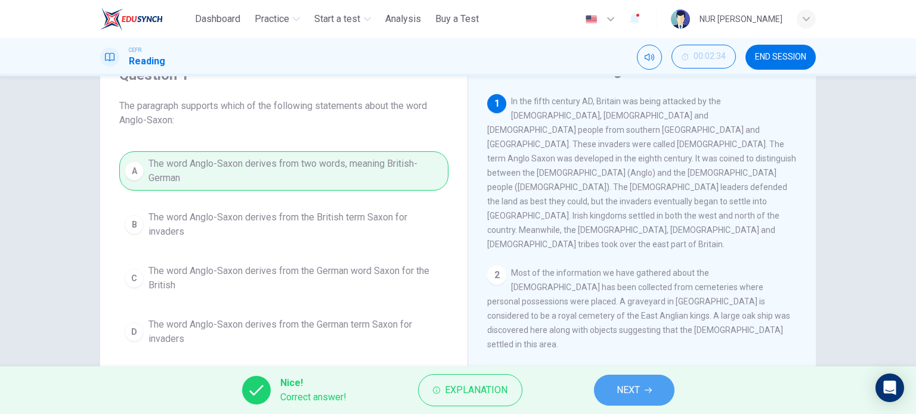
click at [615, 400] on button "NEXT" at bounding box center [634, 390] width 81 height 31
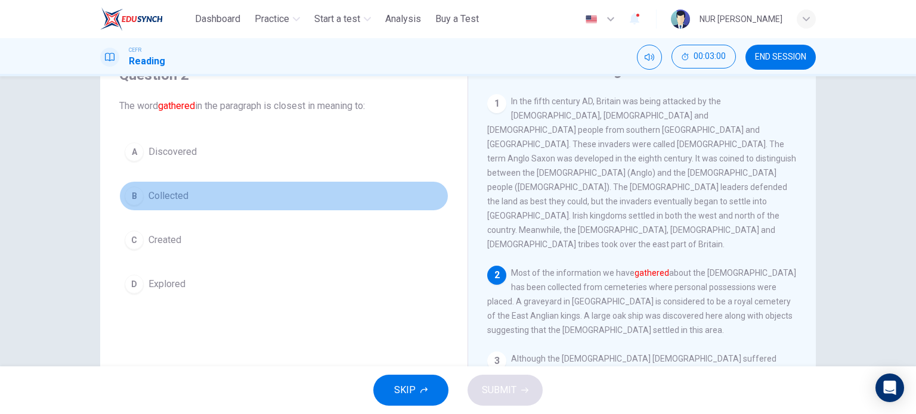
click at [181, 190] on span "Collected" at bounding box center [168, 196] width 40 height 14
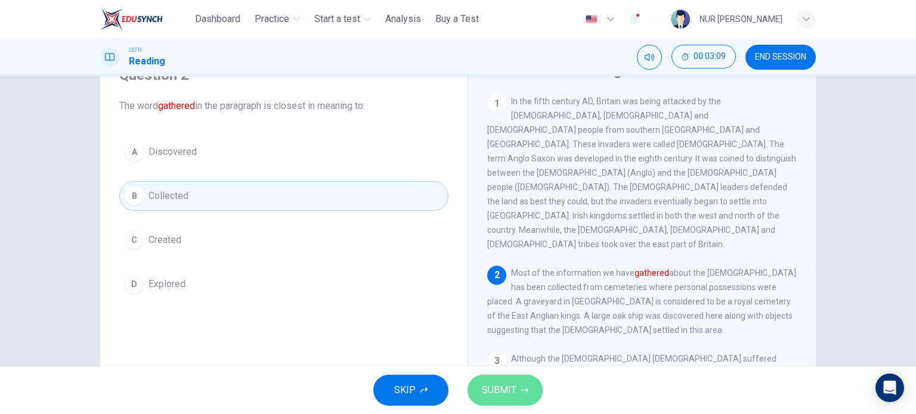
click at [492, 398] on span "SUBMIT" at bounding box center [499, 390] width 35 height 17
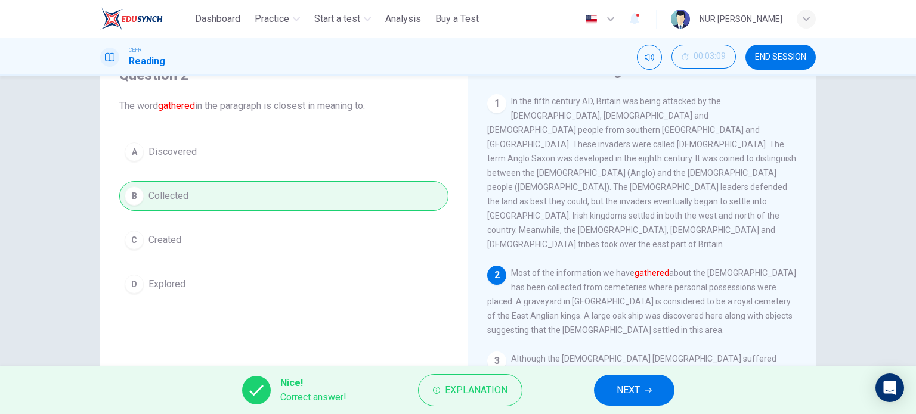
click at [646, 387] on icon "button" at bounding box center [648, 390] width 7 height 7
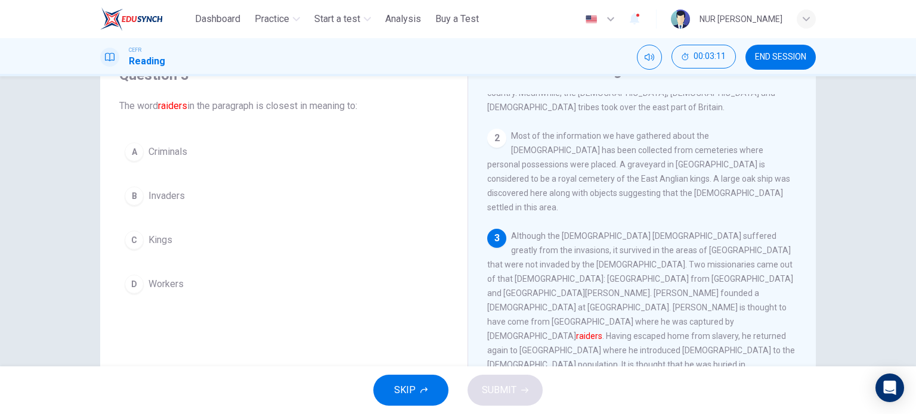
scroll to position [143, 0]
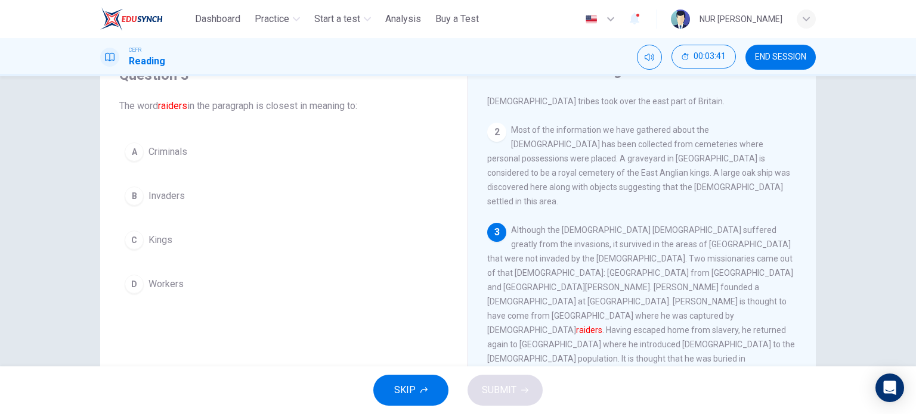
click at [165, 195] on span "Invaders" at bounding box center [166, 196] width 36 height 14
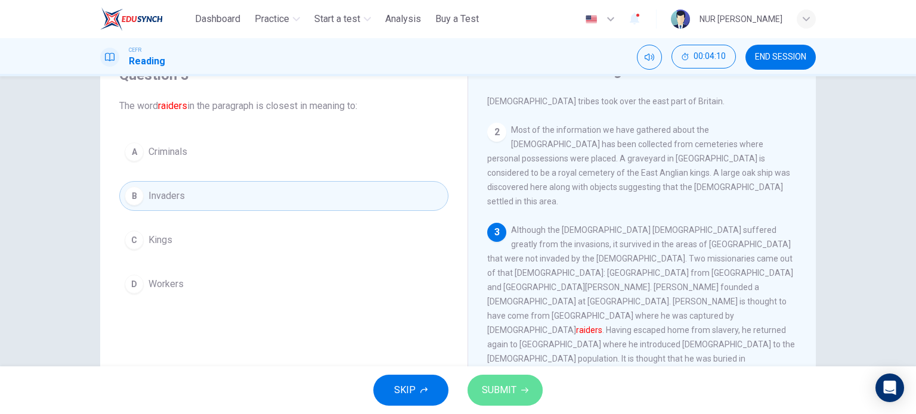
click at [522, 385] on button "SUBMIT" at bounding box center [505, 390] width 75 height 31
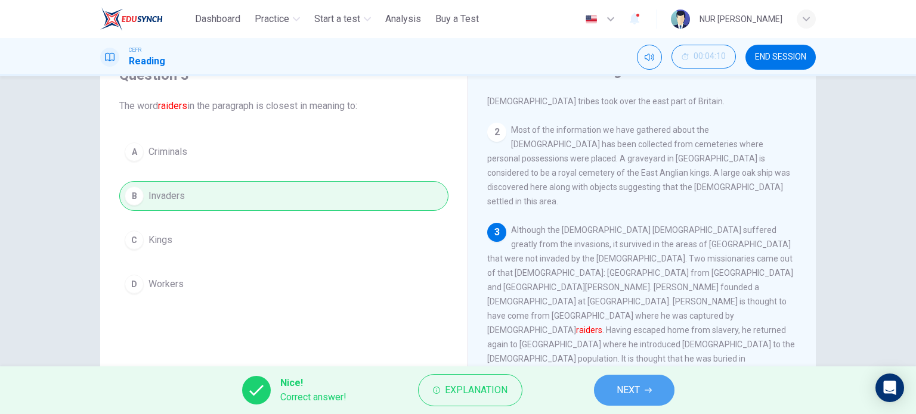
click at [609, 389] on button "NEXT" at bounding box center [634, 390] width 81 height 31
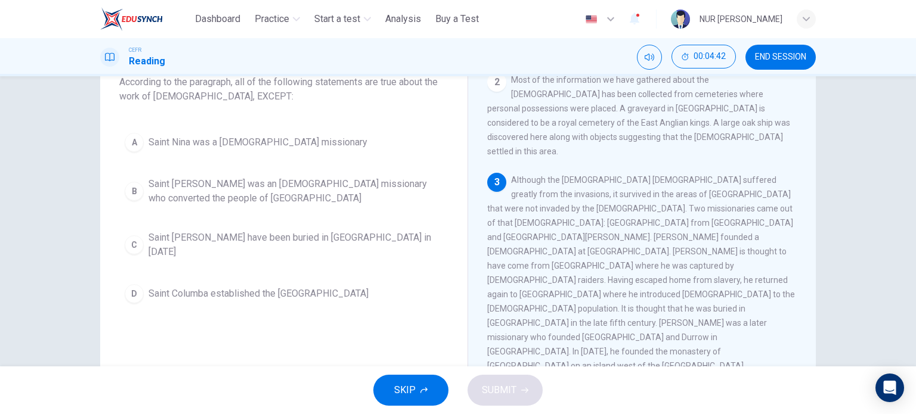
scroll to position [169, 0]
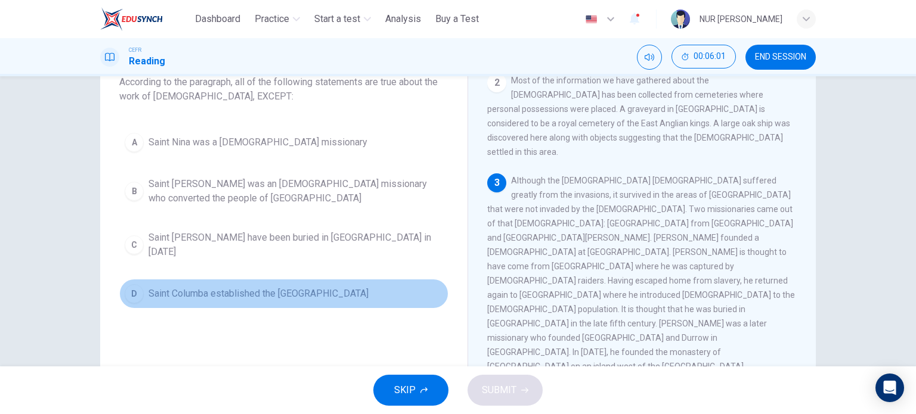
click at [290, 290] on span "Saint Columba established the Ionan monastery" at bounding box center [258, 294] width 220 height 14
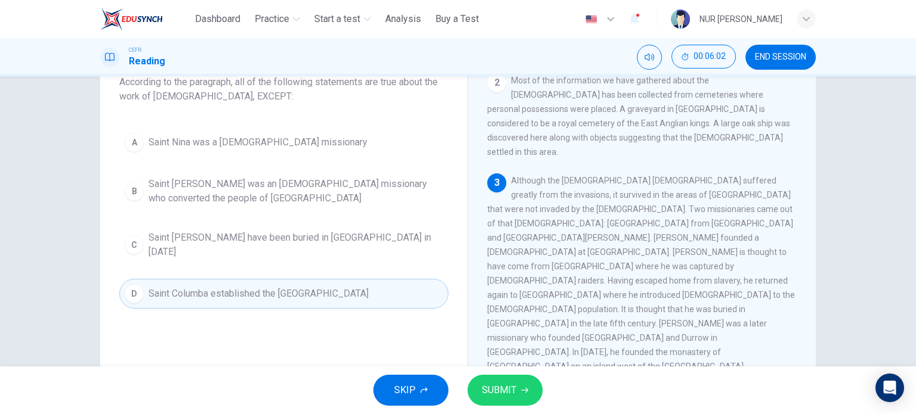
click at [533, 400] on button "SUBMIT" at bounding box center [505, 390] width 75 height 31
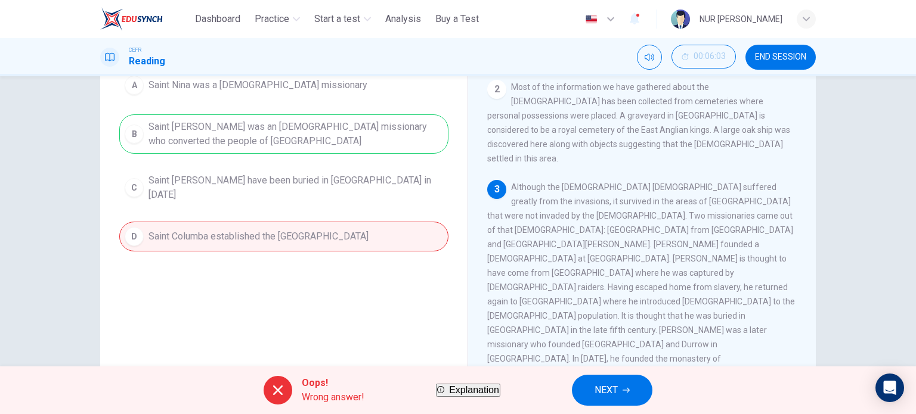
scroll to position [113, 0]
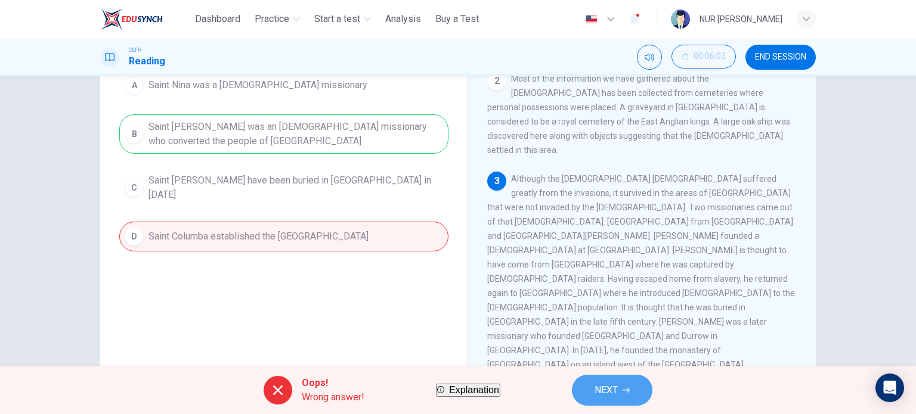
click at [618, 390] on span "NEXT" at bounding box center [606, 390] width 23 height 17
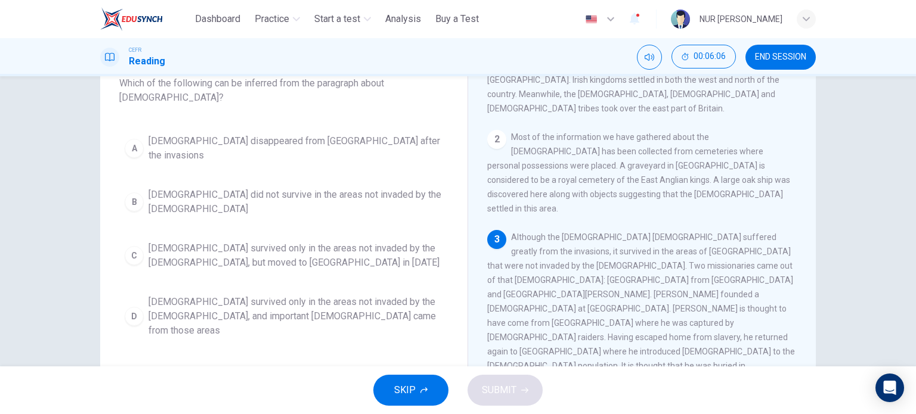
scroll to position [81, 0]
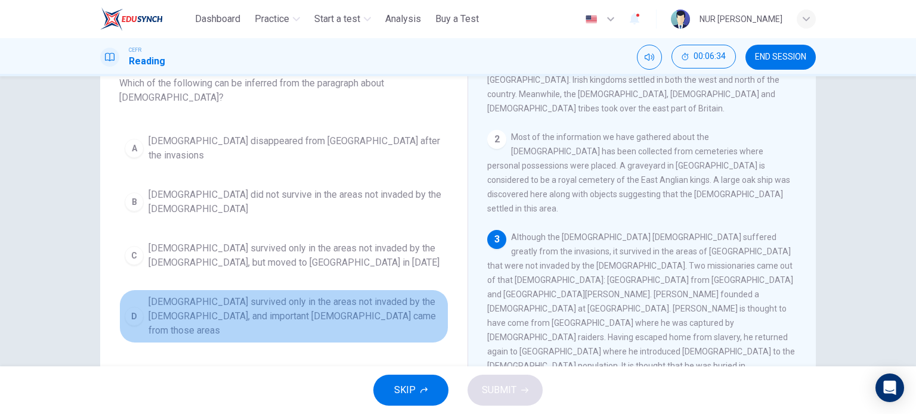
click at [289, 295] on span "Christianity survived only in the areas not invaded by the Anglo-Saxons, and im…" at bounding box center [295, 316] width 295 height 43
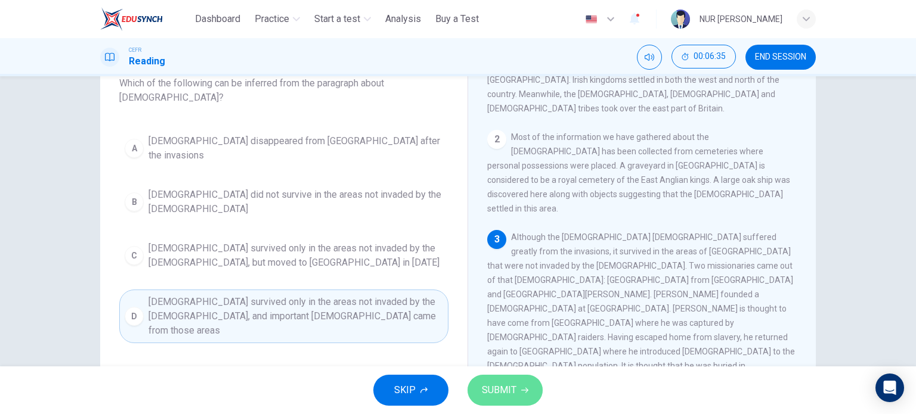
click at [515, 393] on button "SUBMIT" at bounding box center [505, 390] width 75 height 31
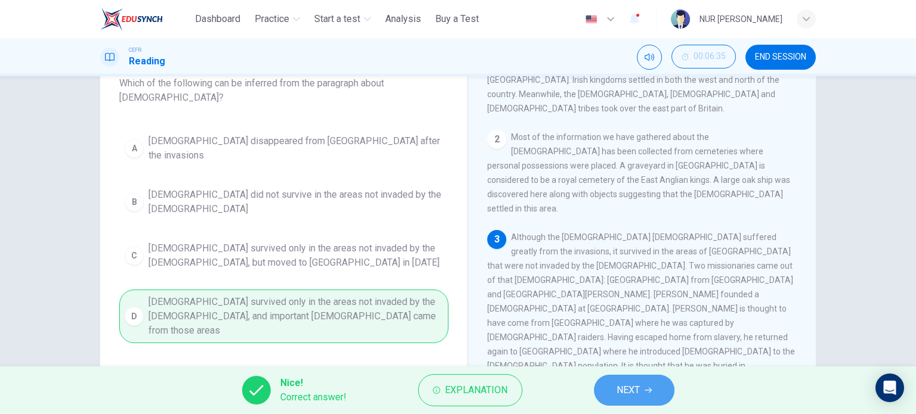
click at [638, 404] on button "NEXT" at bounding box center [634, 390] width 81 height 31
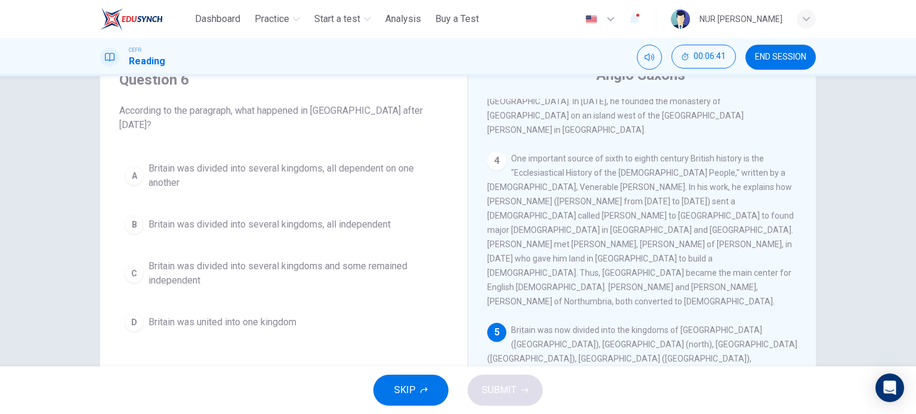
scroll to position [52, 0]
click at [283, 261] on span "Britain was divided into several kingdoms and some remained independent" at bounding box center [295, 275] width 295 height 29
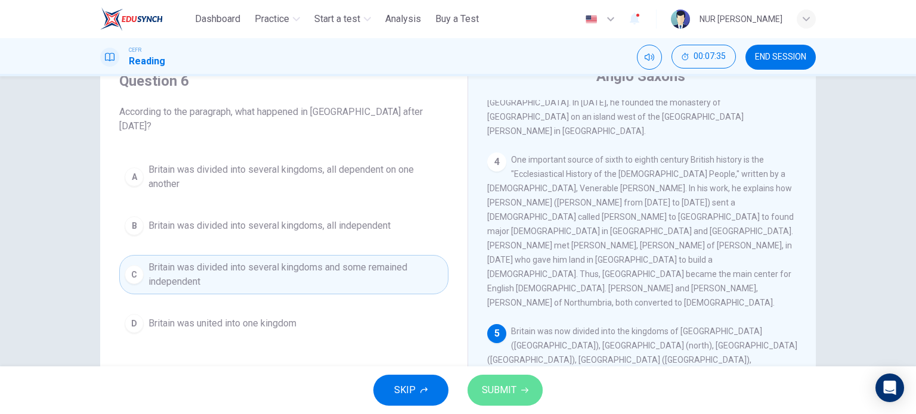
click at [488, 391] on span "SUBMIT" at bounding box center [499, 390] width 35 height 17
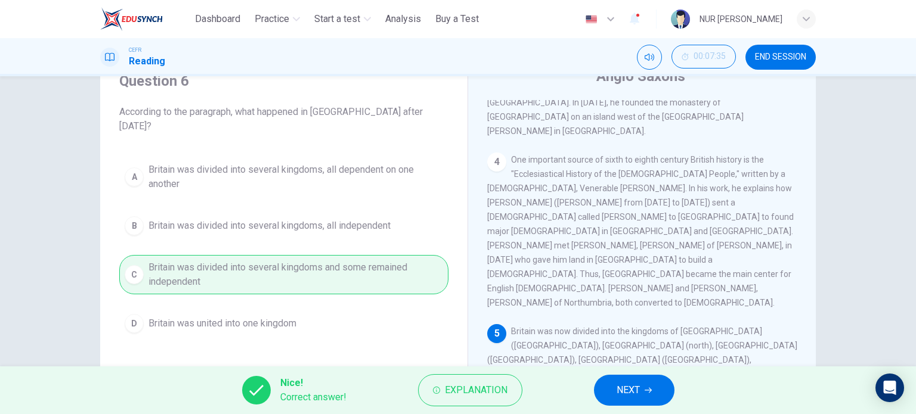
click at [595, 390] on button "NEXT" at bounding box center [634, 390] width 81 height 31
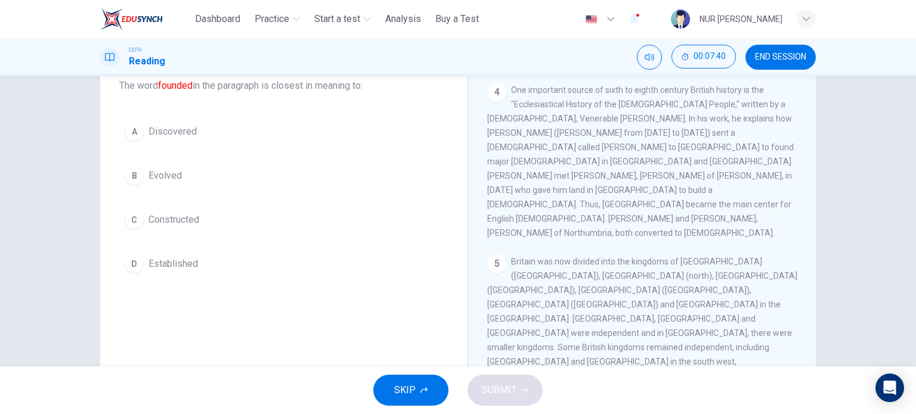
scroll to position [78, 0]
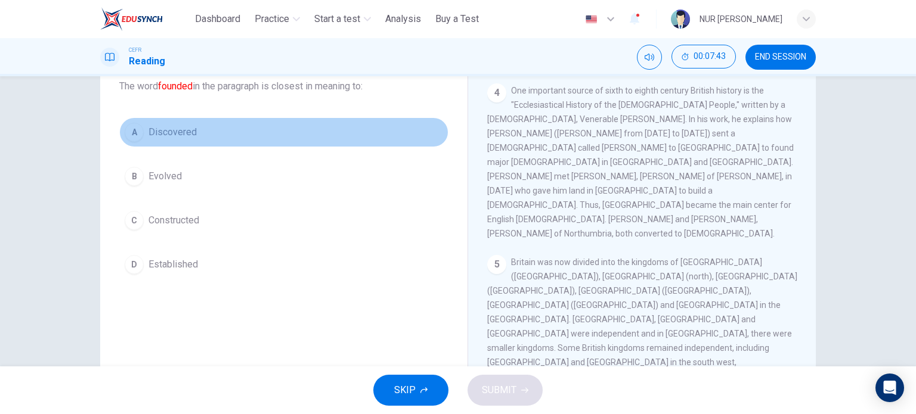
click at [184, 135] on span "Discovered" at bounding box center [172, 132] width 48 height 14
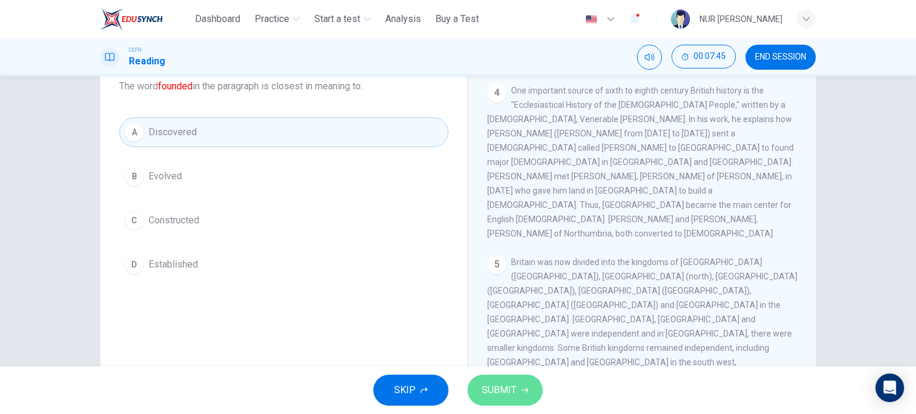
click at [506, 394] on span "SUBMIT" at bounding box center [499, 390] width 35 height 17
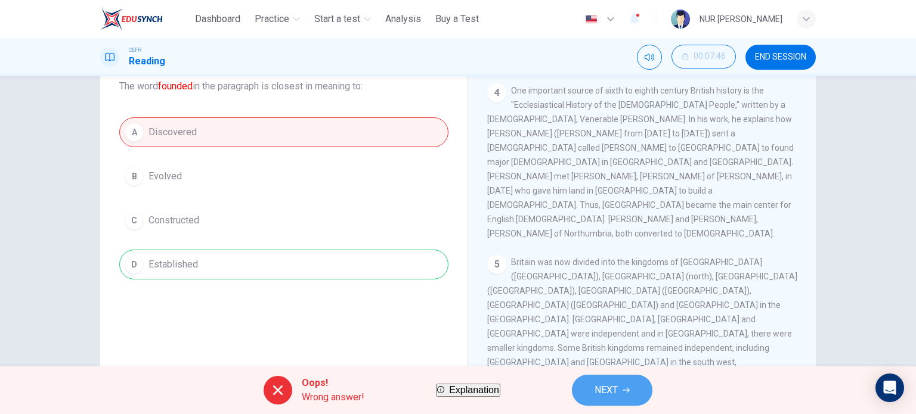
click at [606, 386] on button "NEXT" at bounding box center [612, 390] width 81 height 31
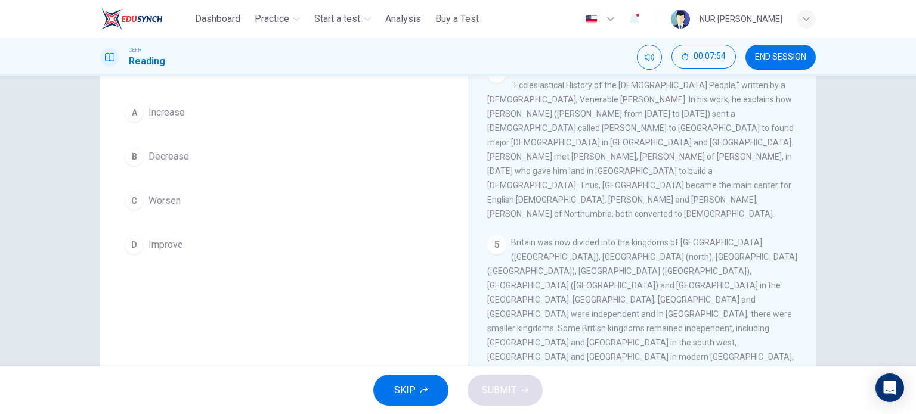
scroll to position [98, 0]
click at [159, 135] on div "A Increase B Decrease C Worsen D Improve" at bounding box center [283, 179] width 329 height 162
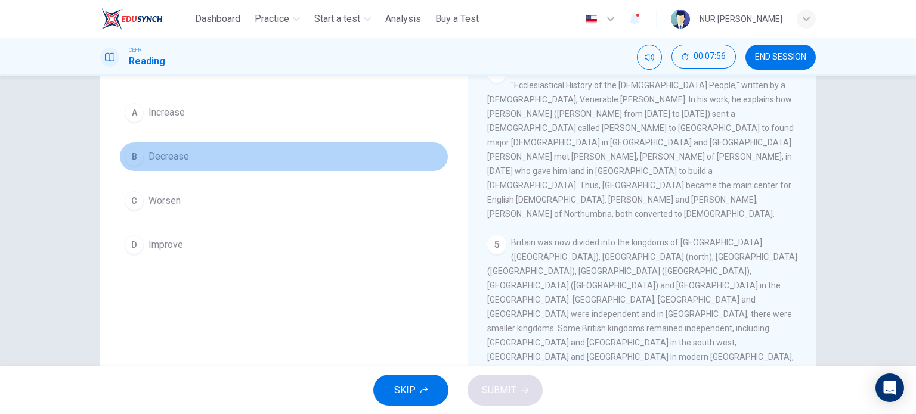
click at [177, 158] on span "Decrease" at bounding box center [168, 157] width 41 height 14
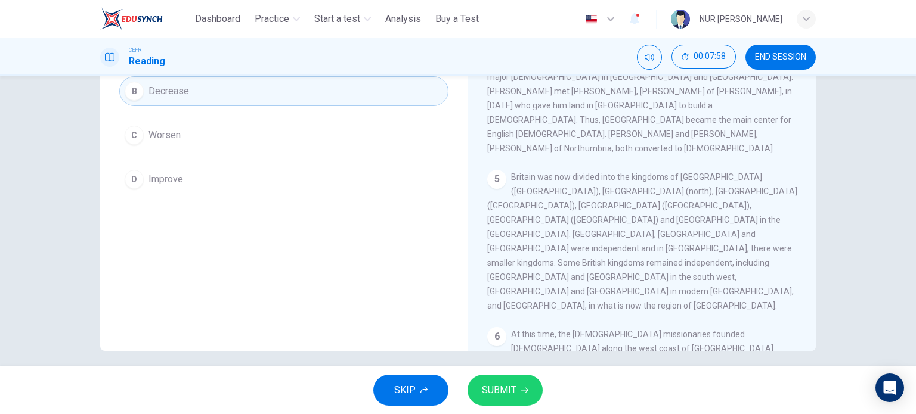
scroll to position [164, 0]
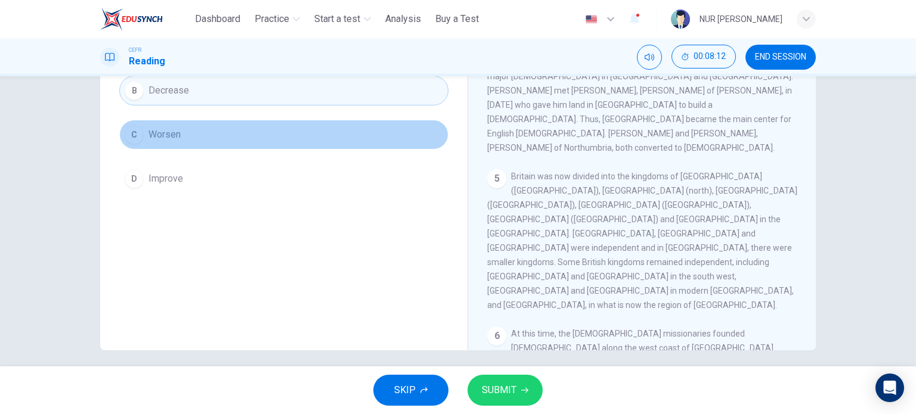
click at [172, 134] on span "Worsen" at bounding box center [164, 135] width 32 height 14
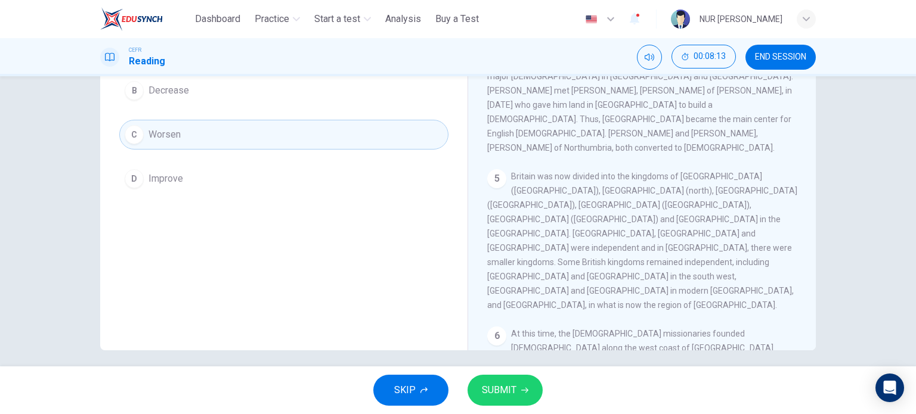
click at [496, 410] on div "SKIP SUBMIT" at bounding box center [458, 391] width 916 height 48
click at [499, 391] on span "SUBMIT" at bounding box center [499, 390] width 35 height 17
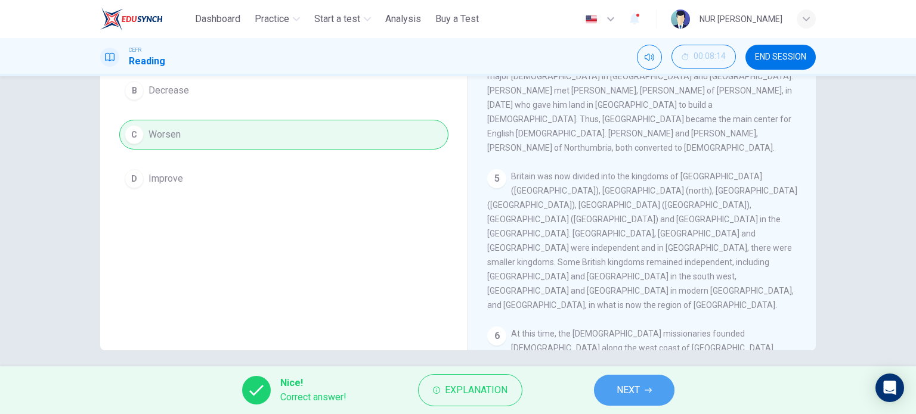
click at [610, 392] on button "NEXT" at bounding box center [634, 390] width 81 height 31
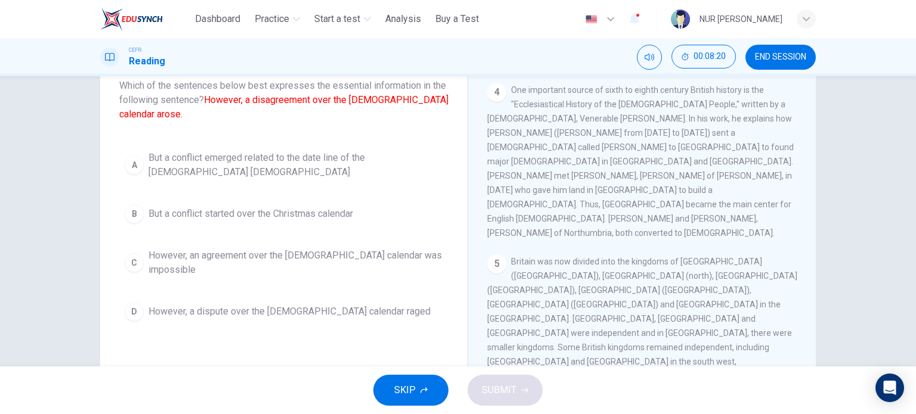
scroll to position [79, 0]
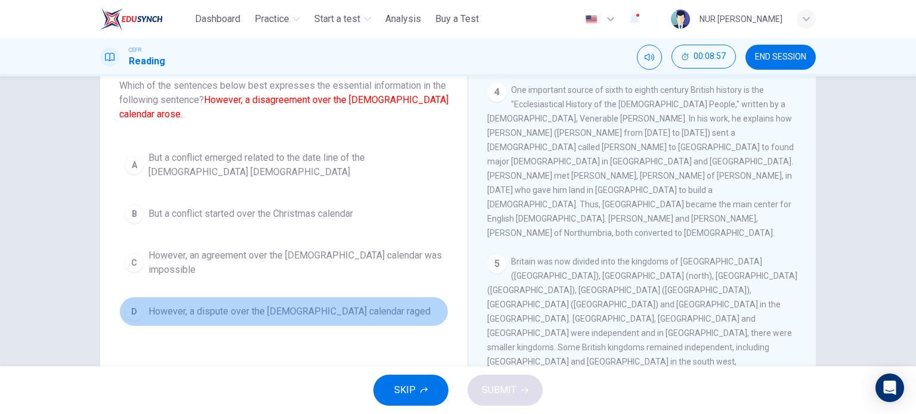
click at [292, 305] on span "However, a dispute over the Christian calendar raged" at bounding box center [289, 312] width 282 height 14
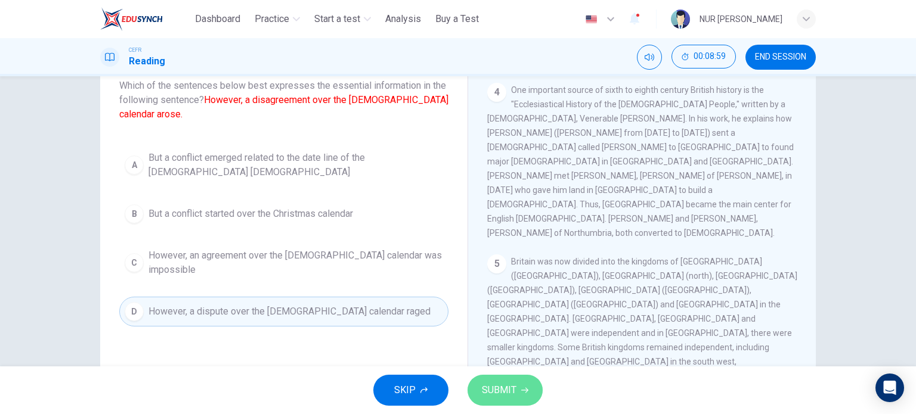
click at [497, 389] on span "SUBMIT" at bounding box center [499, 390] width 35 height 17
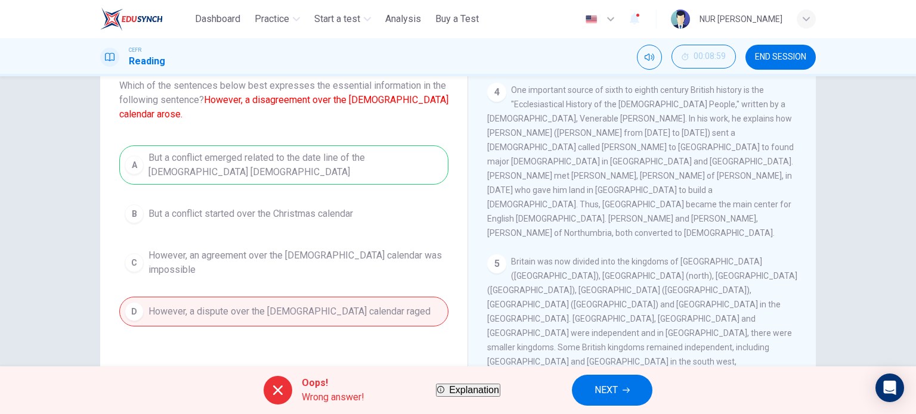
click at [618, 383] on span "NEXT" at bounding box center [606, 390] width 23 height 17
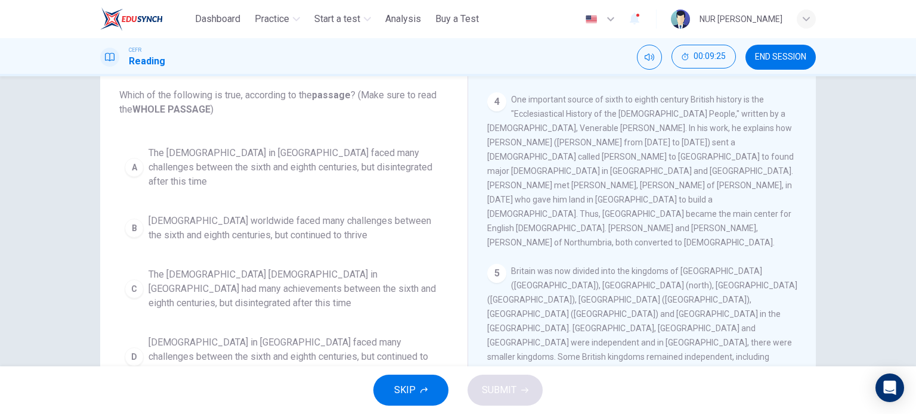
scroll to position [70, 0]
click at [765, 55] on span "END SESSION" at bounding box center [780, 57] width 51 height 10
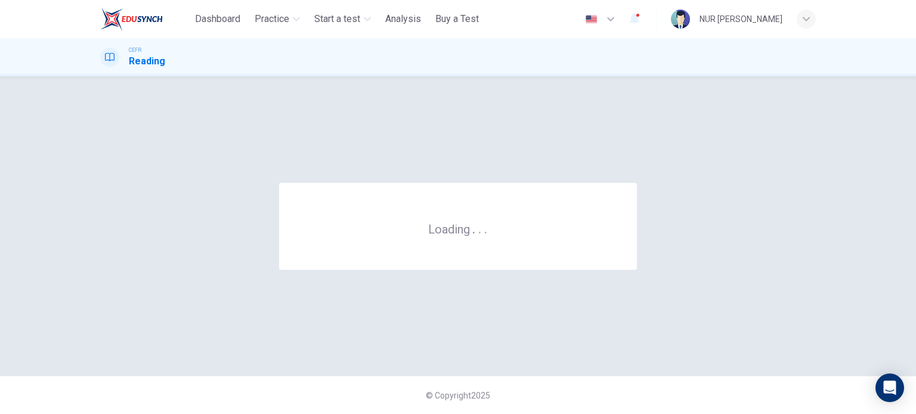
scroll to position [0, 0]
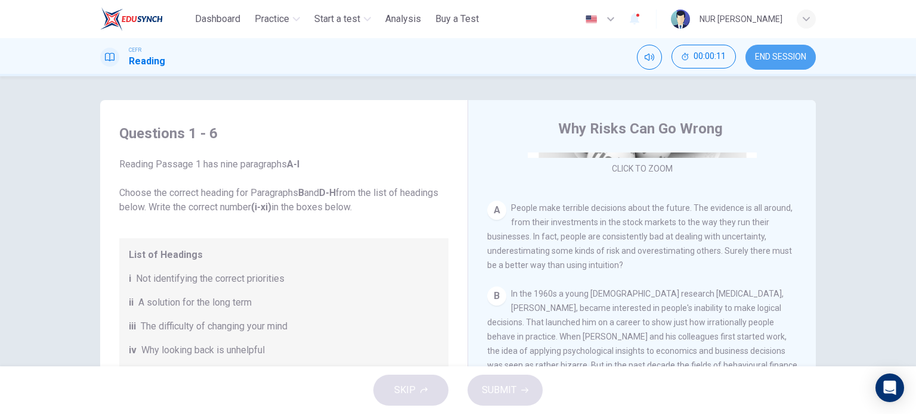
click at [812, 54] on button "END SESSION" at bounding box center [780, 57] width 70 height 25
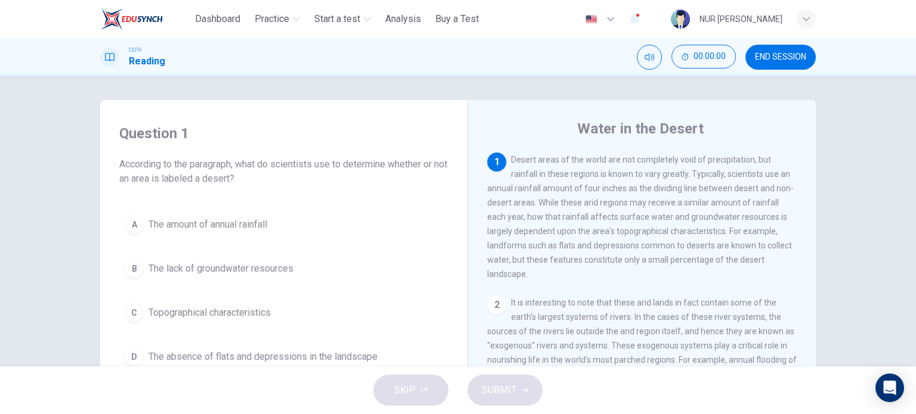
scroll to position [172, 0]
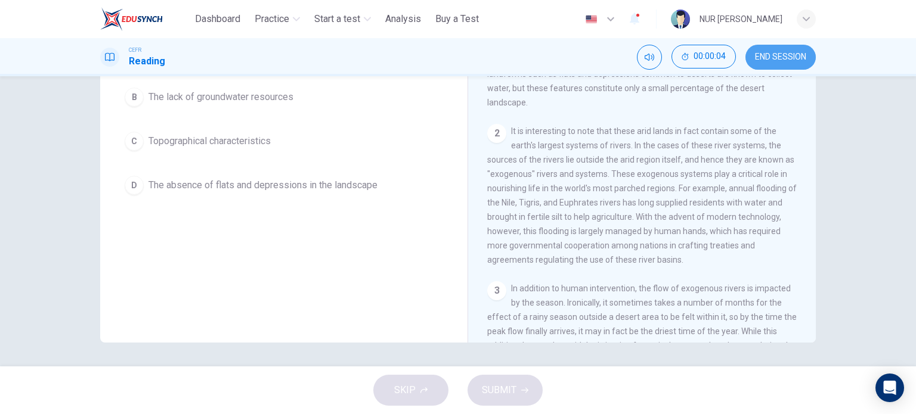
click at [790, 45] on button "END SESSION" at bounding box center [780, 57] width 70 height 25
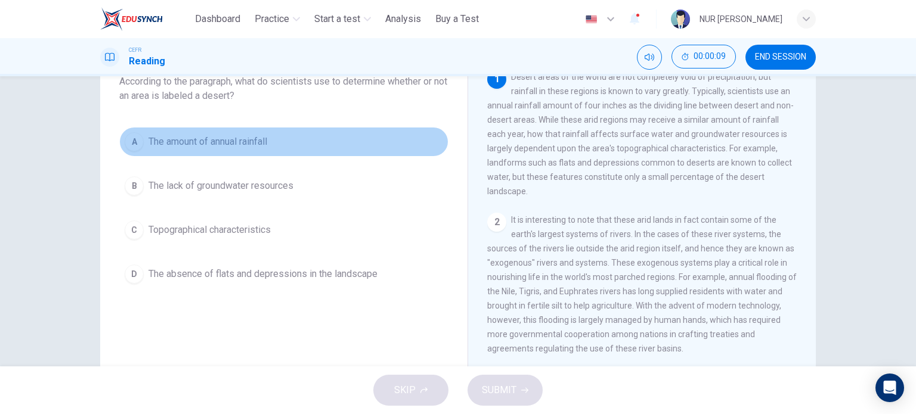
click at [235, 140] on span "The amount of annual rainfall" at bounding box center [207, 142] width 119 height 14
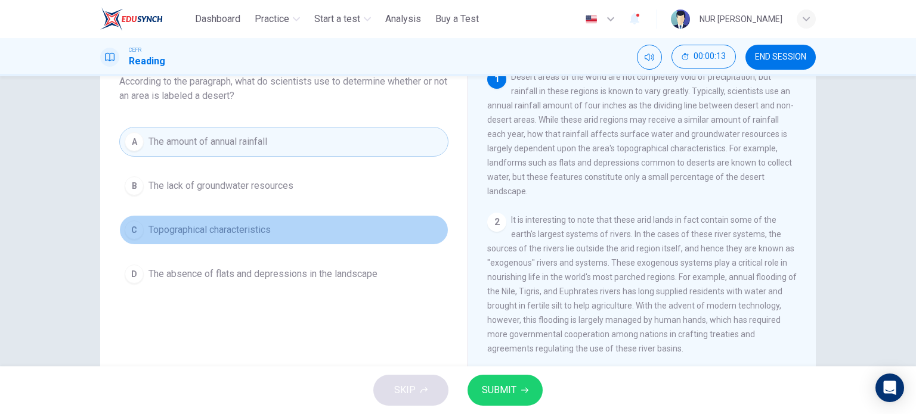
click at [255, 230] on span "Topographical characteristics" at bounding box center [209, 230] width 122 height 14
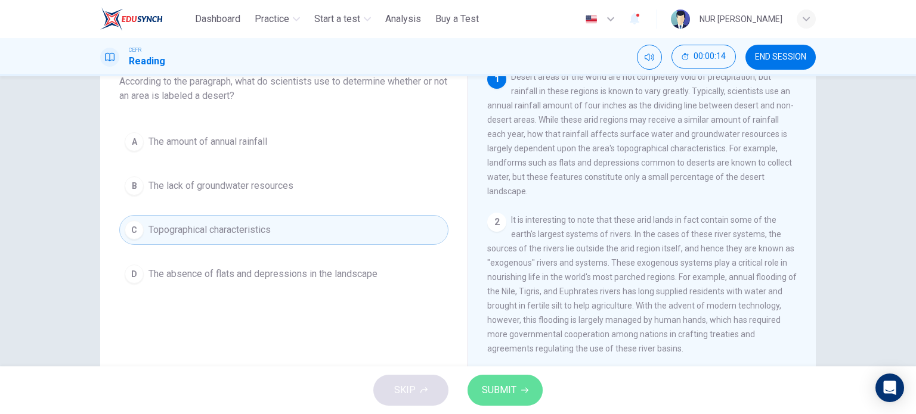
click at [506, 380] on button "SUBMIT" at bounding box center [505, 390] width 75 height 31
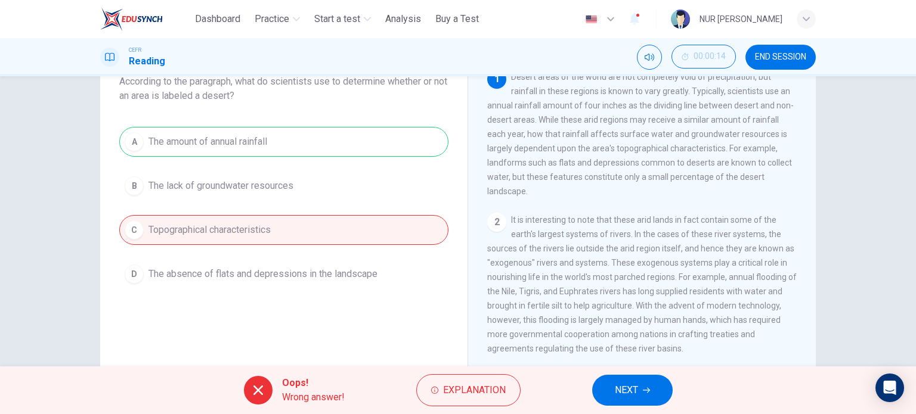
click at [620, 383] on span "NEXT" at bounding box center [626, 390] width 23 height 17
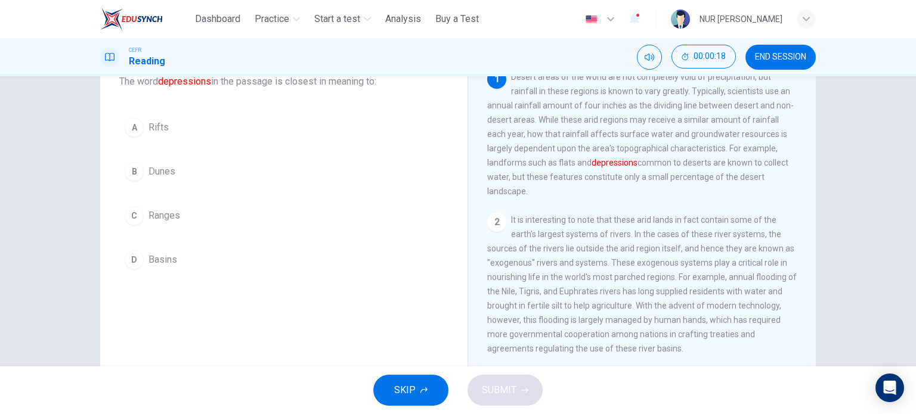
click at [166, 171] on span "Dunes" at bounding box center [161, 172] width 27 height 14
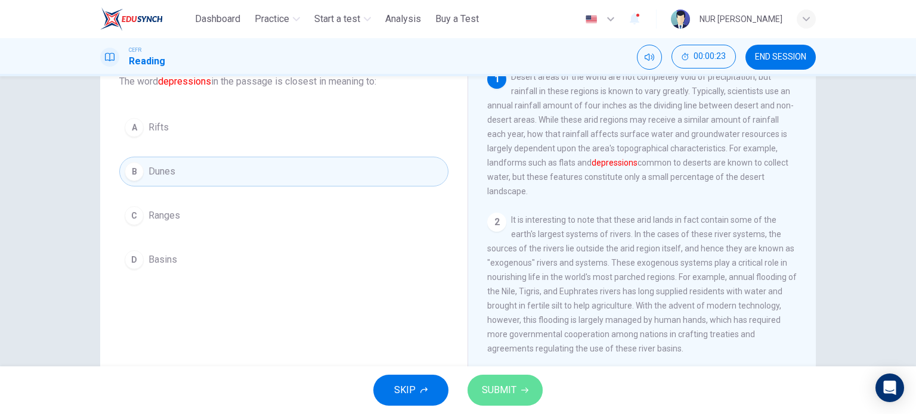
click at [488, 379] on button "SUBMIT" at bounding box center [505, 390] width 75 height 31
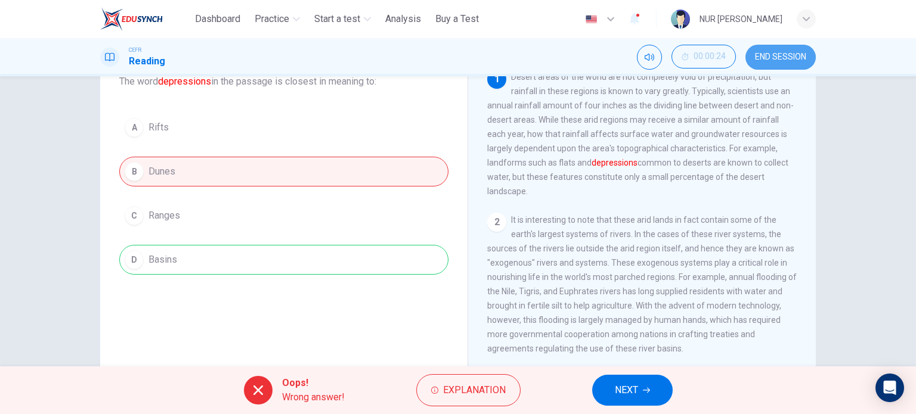
click at [780, 56] on span "END SESSION" at bounding box center [780, 57] width 51 height 10
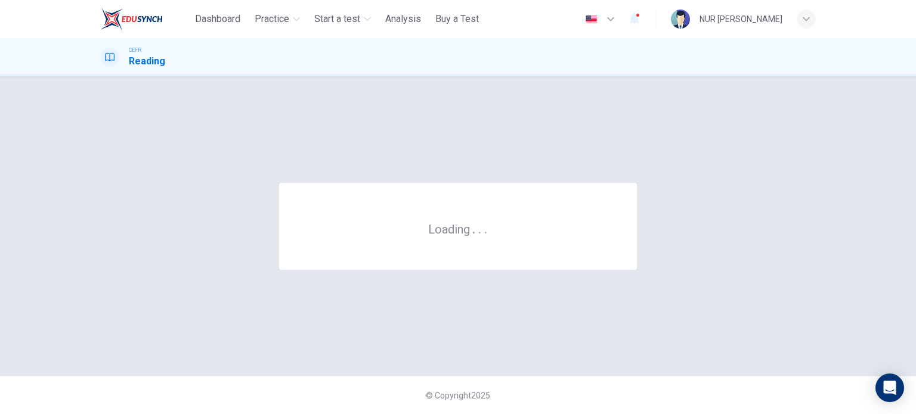
scroll to position [0, 0]
